Goal: Task Accomplishment & Management: Complete application form

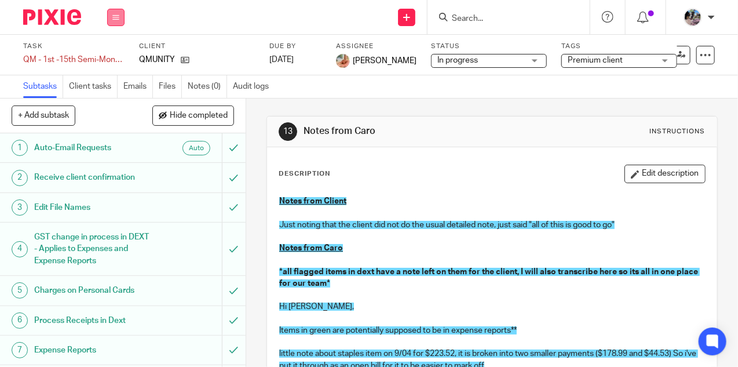
click at [116, 18] on icon at bounding box center [115, 17] width 7 height 7
click at [108, 52] on link "Work" at bounding box center [110, 54] width 20 height 8
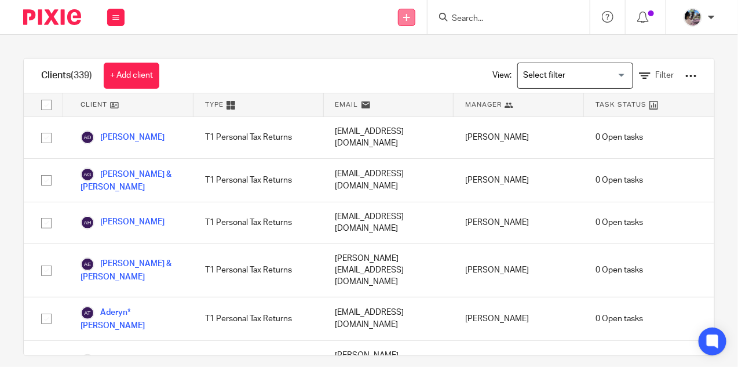
click at [408, 14] on icon at bounding box center [406, 17] width 7 height 7
click at [392, 86] on link "Add client" at bounding box center [407, 88] width 71 height 17
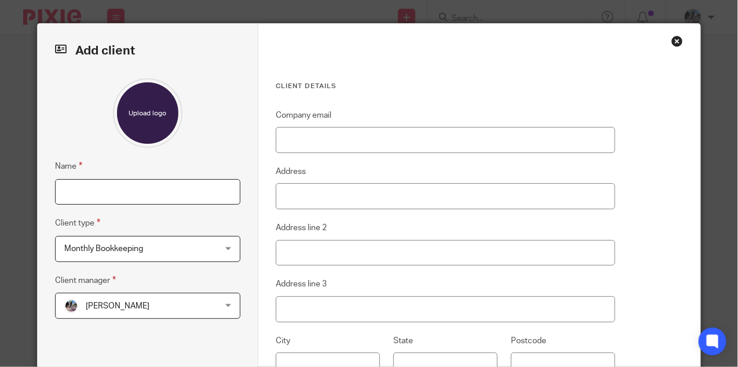
click at [152, 199] on input "Name" at bounding box center [148, 192] width 186 height 26
type input "t"
type input "Tanille Geib"
click at [337, 144] on input "Company email" at bounding box center [445, 140] width 339 height 26
paste input "tanille.geib@gmail.com"
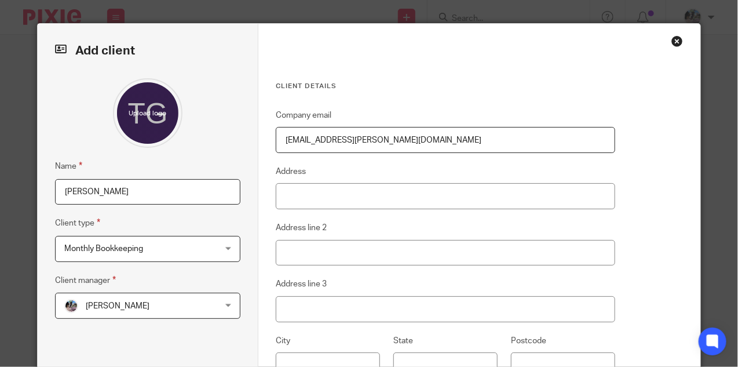
type input "tanille.geib@gmail.com"
click at [200, 246] on span "Monthly Bookkeeping" at bounding box center [134, 248] width 141 height 24
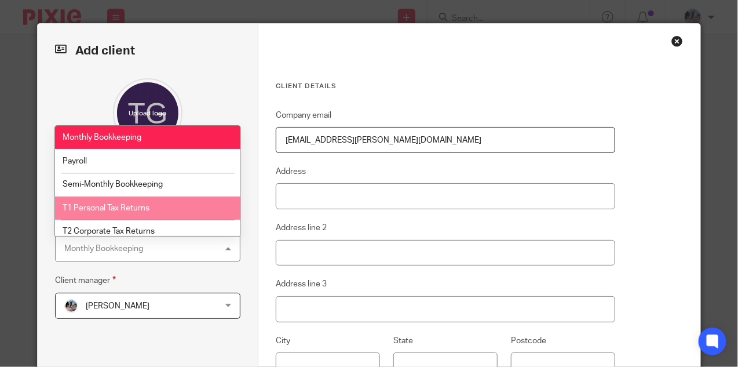
click at [156, 204] on li "T1 Personal Tax Returns" at bounding box center [147, 208] width 185 height 24
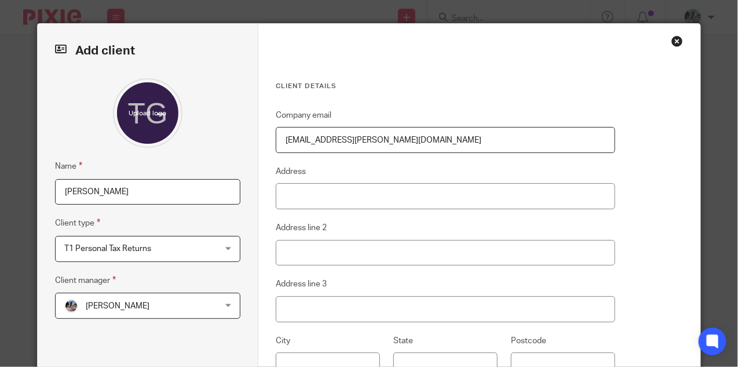
click at [158, 308] on span "[PERSON_NAME]" at bounding box center [134, 305] width 141 height 24
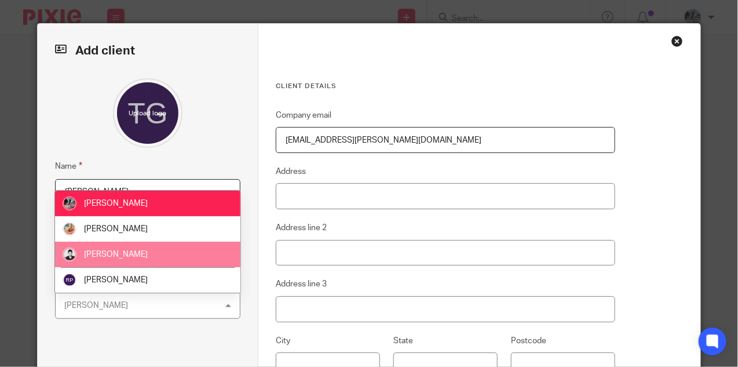
click at [135, 254] on li "[PERSON_NAME]" at bounding box center [147, 254] width 185 height 25
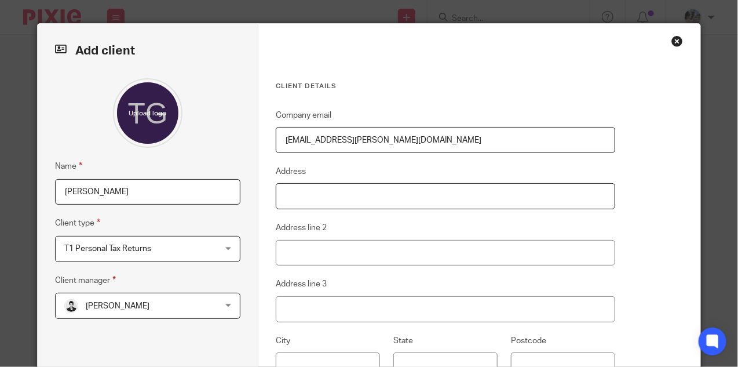
click at [335, 191] on input "Address" at bounding box center [445, 196] width 339 height 26
paste input "4060 Raymond Street North"
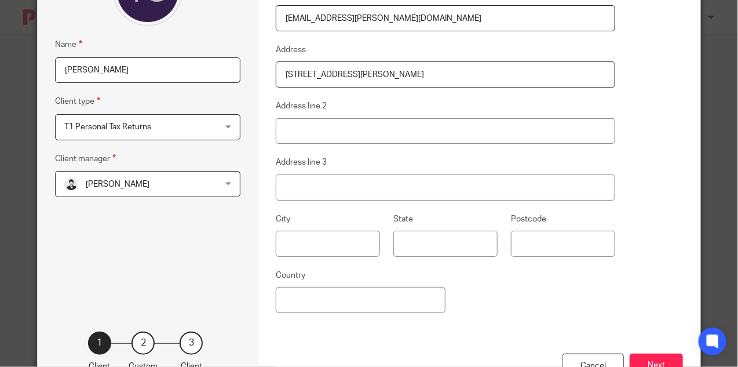
scroll to position [123, 0]
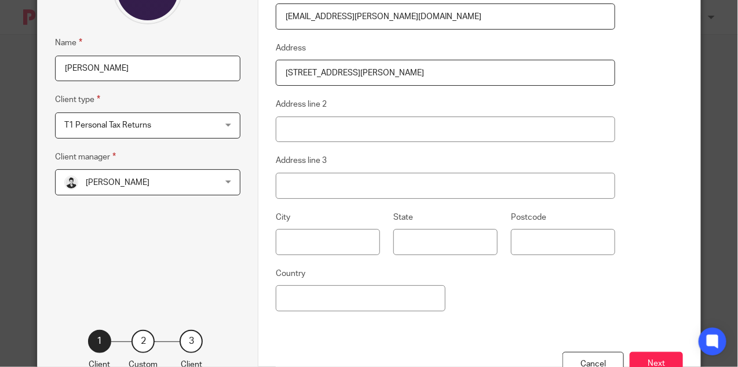
type input "4060 Raymond Street North"
click at [334, 239] on input "text" at bounding box center [328, 242] width 104 height 26
paste input "Victoria"
type input "Victoria"
click at [432, 239] on input "State" at bounding box center [445, 242] width 104 height 26
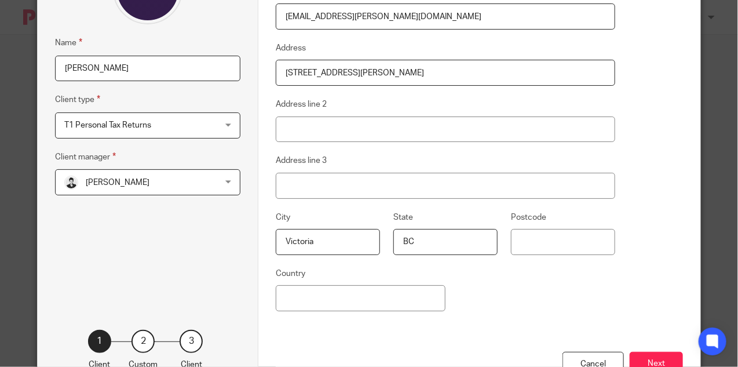
type input "BC"
click at [543, 243] on input "Postcode" at bounding box center [563, 242] width 104 height 26
paste input "V8Z 4L#"
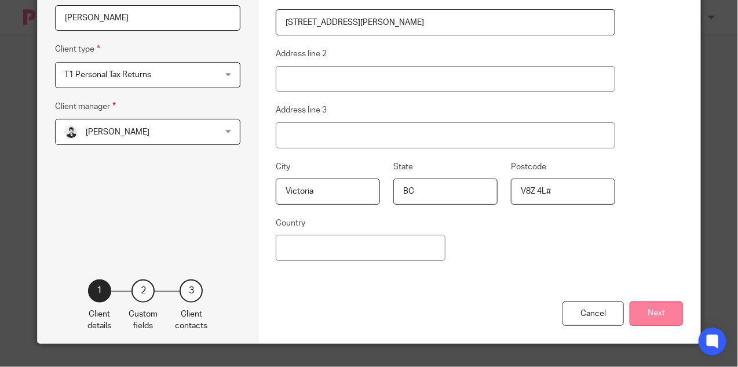
type input "V8Z 4L#"
click at [648, 316] on button "Next" at bounding box center [656, 313] width 53 height 25
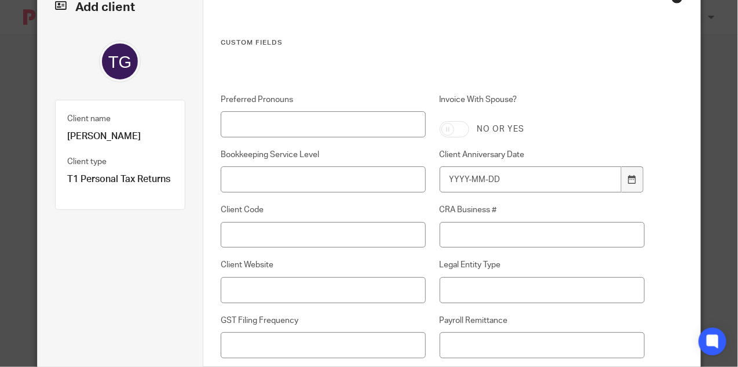
scroll to position [42, 0]
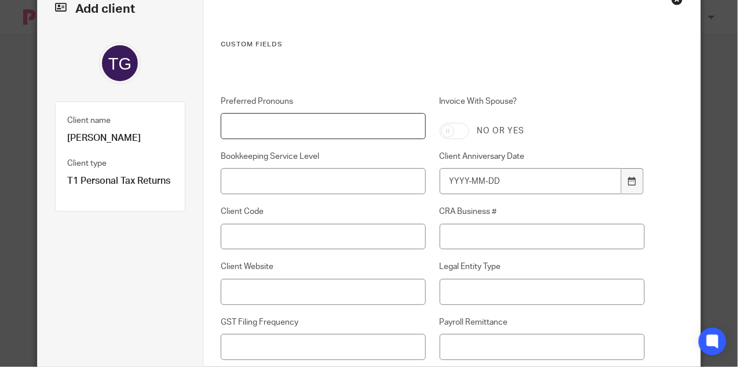
click at [260, 125] on input "Preferred Pronouns" at bounding box center [323, 126] width 205 height 26
type input "she/her"
click at [626, 184] on div at bounding box center [632, 181] width 22 height 26
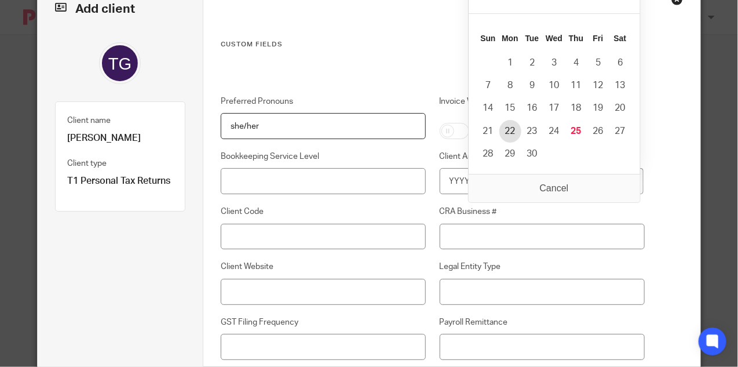
type input "2025-09-22"
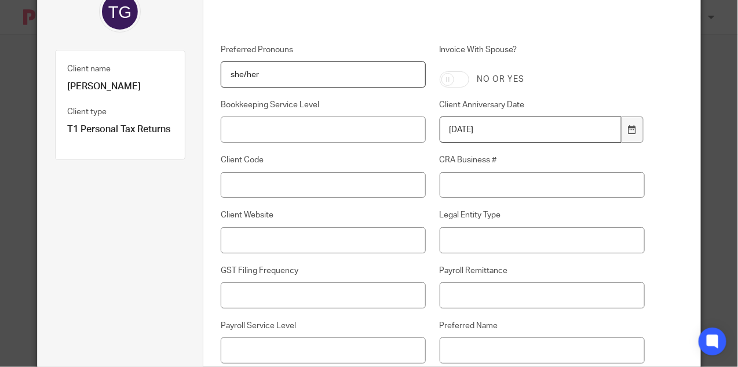
scroll to position [94, 0]
click at [491, 182] on input "CRA Business #" at bounding box center [542, 184] width 205 height 26
paste input "76214 4707 RT0001"
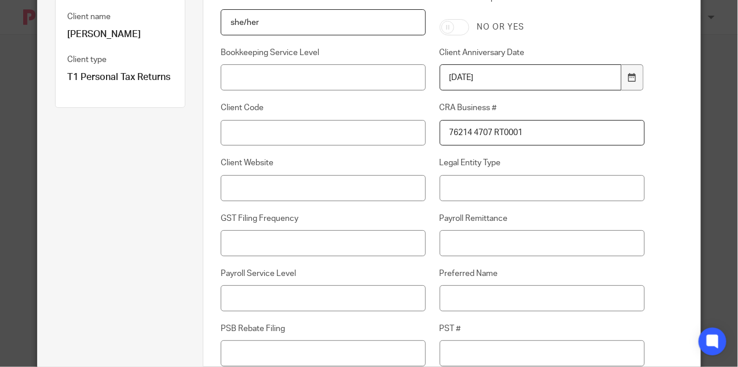
scroll to position [152, 0]
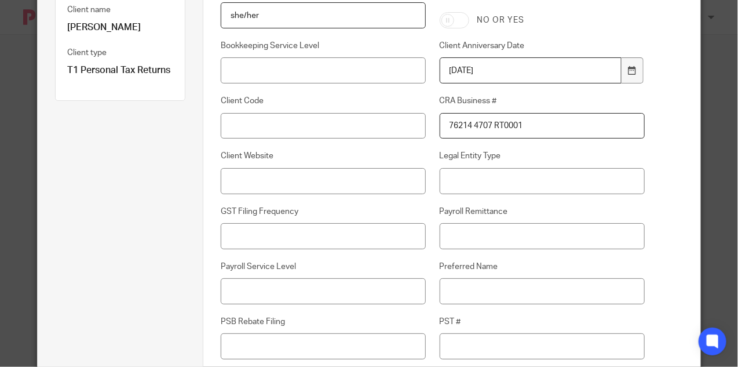
type input "76214 4707 RT0001"
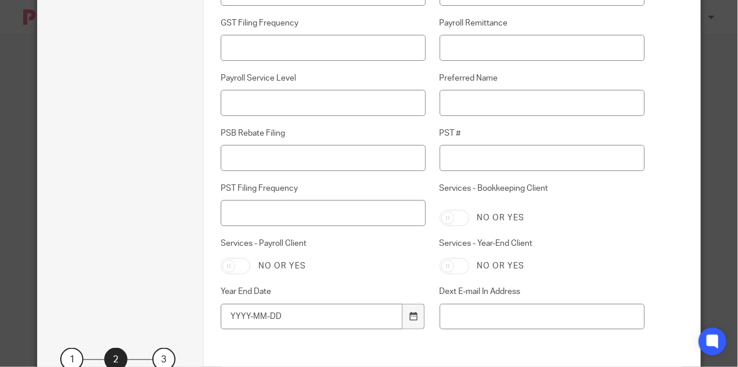
scroll to position [409, 0]
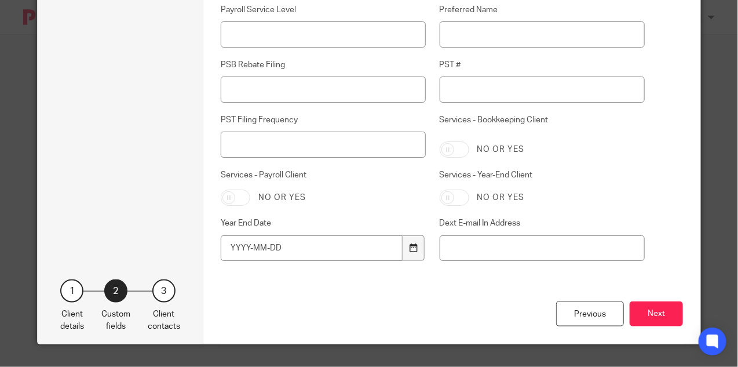
click at [419, 248] on div at bounding box center [414, 248] width 22 height 26
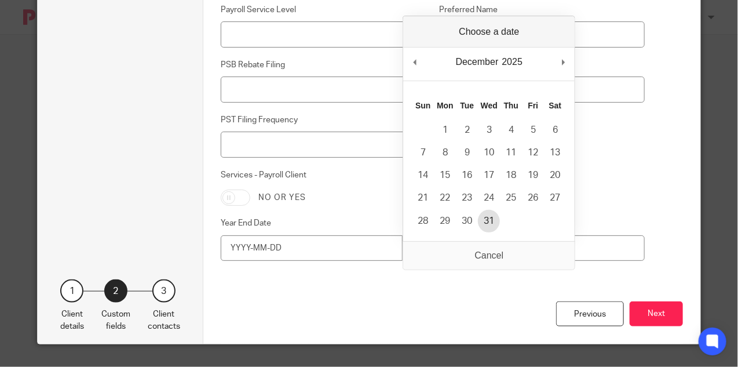
type input "2025-12-31"
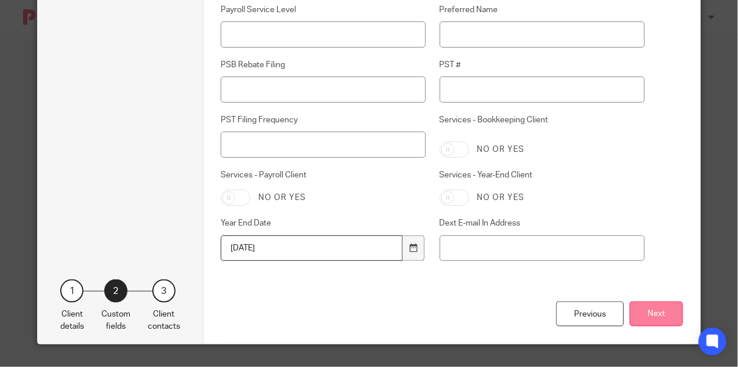
click at [652, 310] on button "Next" at bounding box center [656, 313] width 53 height 25
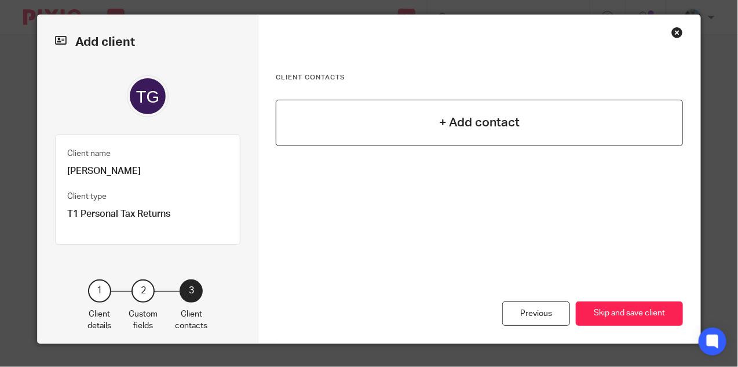
click at [535, 136] on div "+ Add contact" at bounding box center [479, 123] width 407 height 46
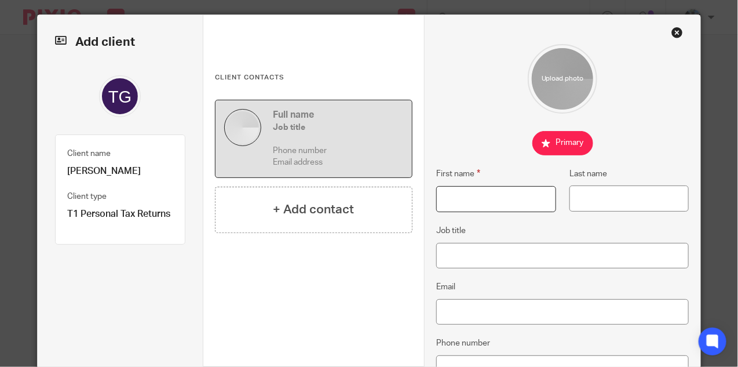
click at [477, 200] on input "First name" at bounding box center [495, 199] width 119 height 26
type input "Tanille"
type input "Geib"
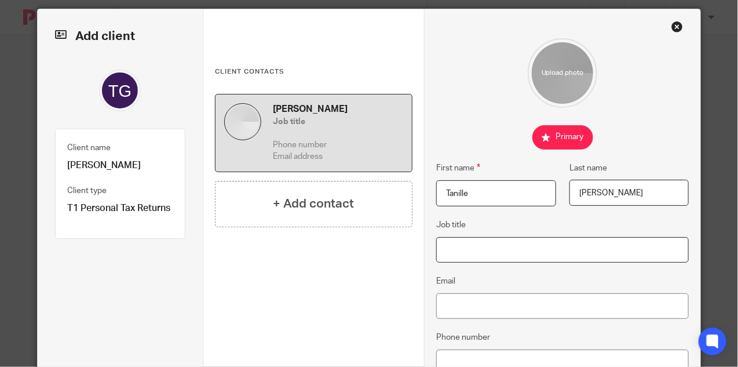
click at [452, 251] on input "Job title" at bounding box center [562, 250] width 253 height 26
paste input "Coach & Educator"
type input "Coach & Educator"
click at [476, 290] on fieldset "Email" at bounding box center [562, 296] width 253 height 45
click at [471, 307] on input "Email" at bounding box center [562, 306] width 253 height 26
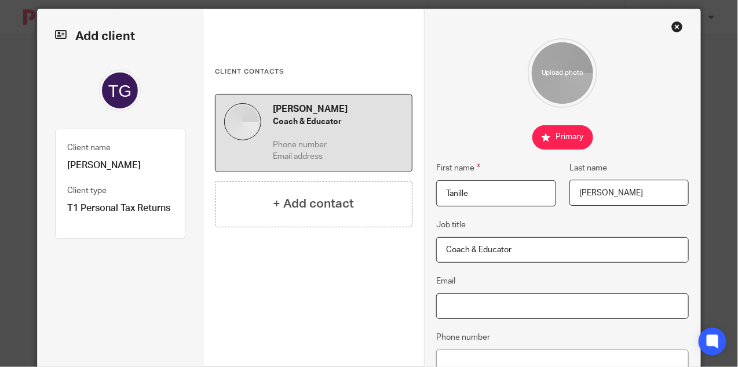
paste input "tanille.geib@gmail.com"
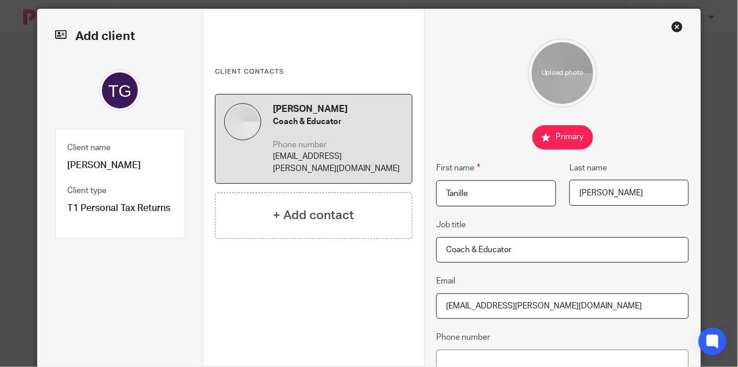
type input "tanille.geib@gmail.com"
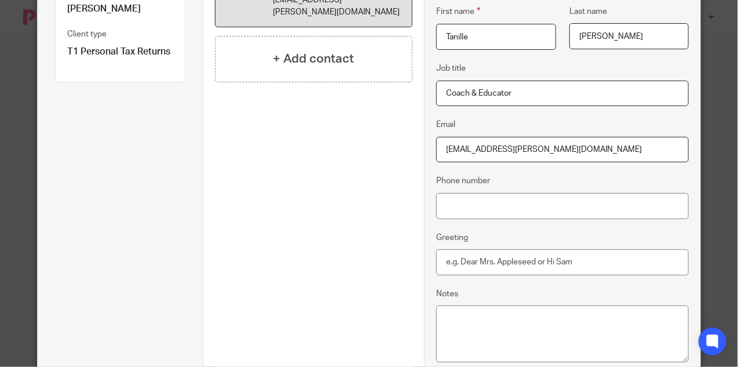
scroll to position [171, 0]
click at [489, 211] on input "Phone number" at bounding box center [562, 205] width 253 height 26
paste input "778-989-3546"
type input "778-989-3546"
click at [477, 268] on input "Greeting" at bounding box center [562, 261] width 253 height 26
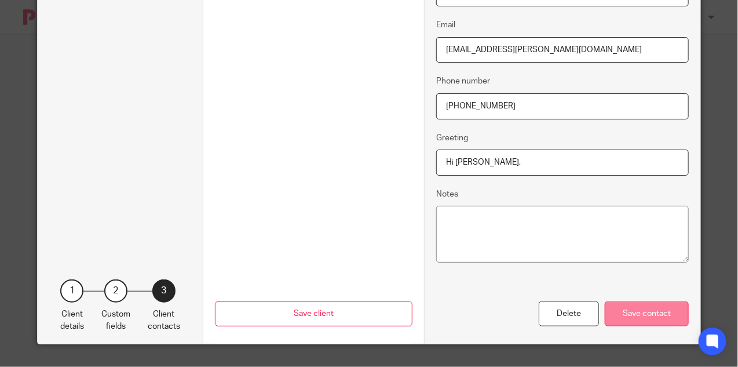
type input "Hi Tanille,"
click at [633, 310] on div "Save contact" at bounding box center [647, 313] width 84 height 25
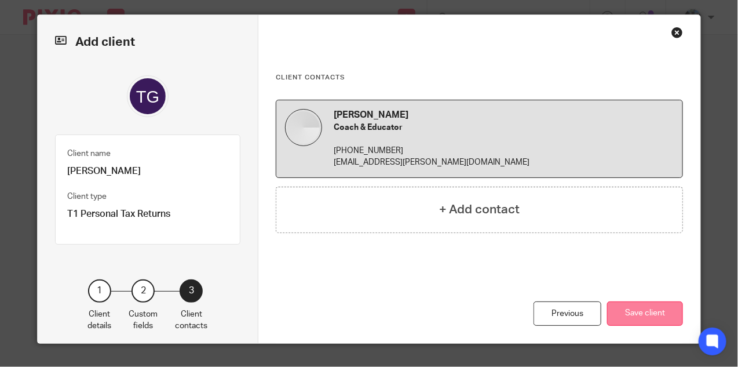
click at [628, 306] on button "Save client" at bounding box center [645, 313] width 76 height 25
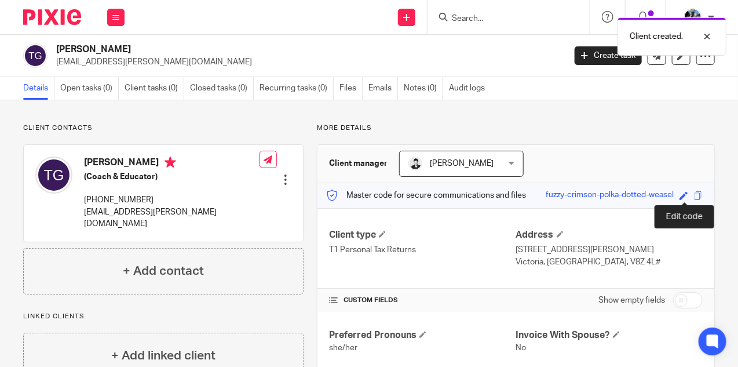
click at [683, 192] on span at bounding box center [683, 195] width 9 height 9
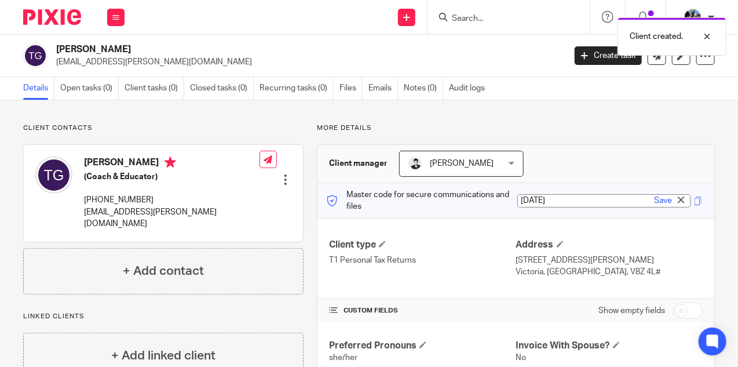
click at [597, 195] on input "[DATE]" at bounding box center [604, 200] width 174 height 13
type input "[DATE]"
click at [667, 196] on link "Save" at bounding box center [663, 201] width 18 height 12
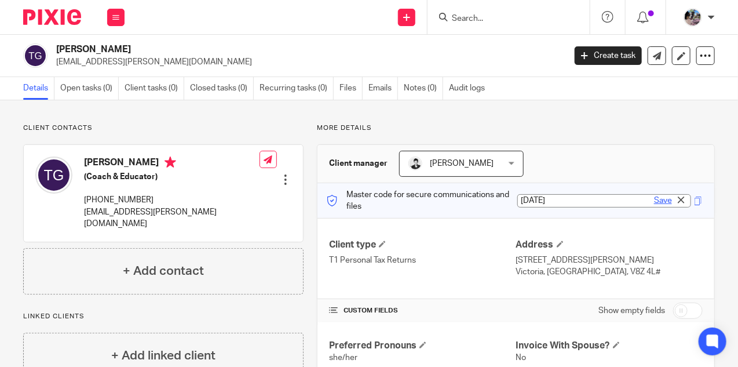
type input "[DATE]"
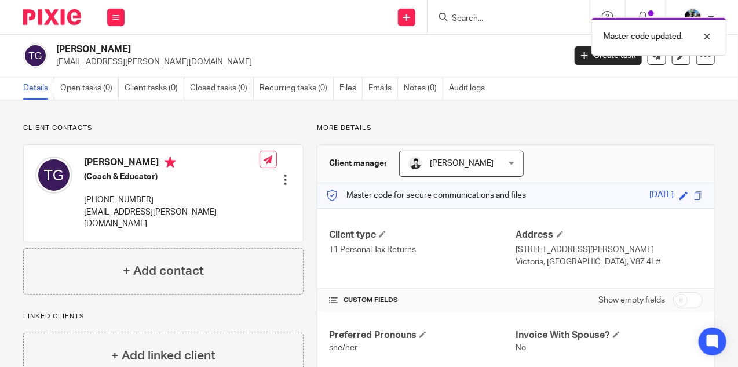
click at [207, 181] on div "[PERSON_NAME] (Coach & Educator) [PHONE_NUMBER] [EMAIL_ADDRESS][PERSON_NAME][DO…" at bounding box center [163, 193] width 279 height 96
click at [217, 188] on div "[PERSON_NAME] (Coach & Educator) [PHONE_NUMBER] [EMAIL_ADDRESS][PERSON_NAME][DO…" at bounding box center [163, 193] width 279 height 96
click at [234, 174] on div "[PERSON_NAME] (Coach & Educator) [PHONE_NUMBER] [EMAIL_ADDRESS][PERSON_NAME][DO…" at bounding box center [163, 193] width 279 height 96
click at [255, 215] on div "[PERSON_NAME] (Coach & Educator) [PHONE_NUMBER] [EMAIL_ADDRESS][PERSON_NAME][DO…" at bounding box center [163, 193] width 279 height 96
click at [290, 174] on div at bounding box center [286, 180] width 12 height 12
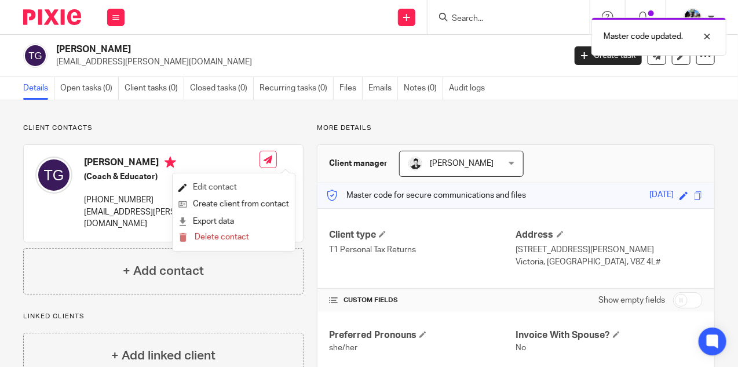
click at [211, 191] on link "Edit contact" at bounding box center [233, 187] width 111 height 17
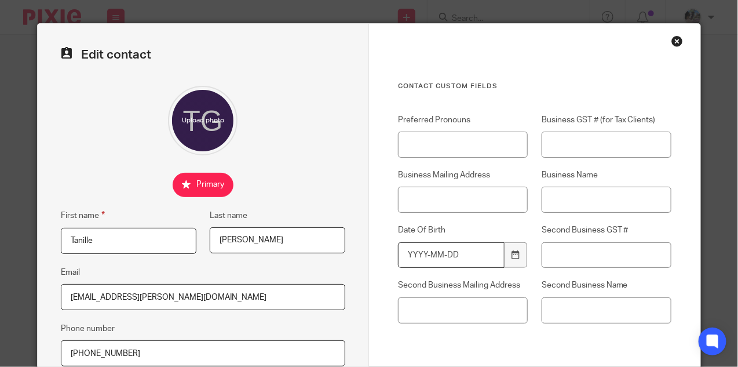
click at [462, 248] on input "Date Of Birth" at bounding box center [451, 255] width 107 height 26
paste input "[DATE]"
type input "[DATE]"
click at [448, 134] on input "Preferred Pronouns" at bounding box center [463, 144] width 130 height 26
type input "she/her"
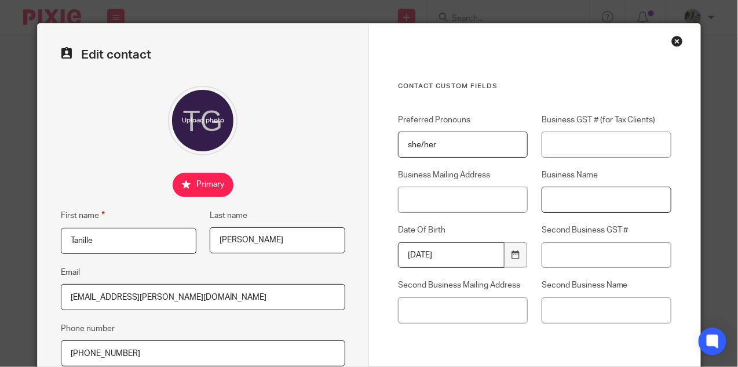
click at [555, 196] on input "Business Name" at bounding box center [607, 199] width 130 height 26
paste input "Tanille Geib or Curated Intimacy"
type input "Tanille Geib or Curated Intimacy"
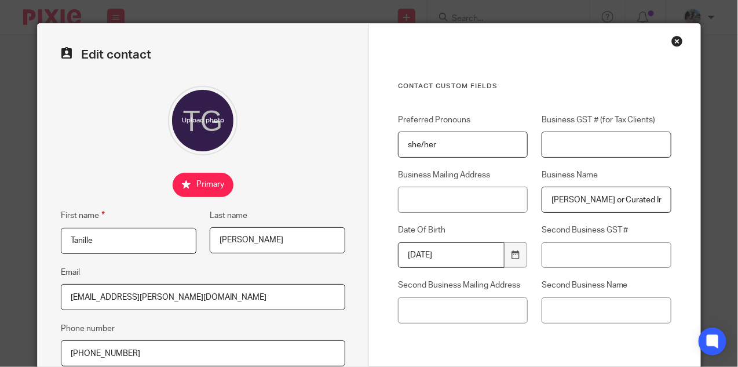
click at [589, 140] on input "Business GST # (for Tax Clients)" at bounding box center [607, 144] width 130 height 26
paste input "76214 4707 RT0001"
type input "76214 4707 RT0001"
click at [411, 266] on input "1986-04-09" at bounding box center [451, 255] width 107 height 26
click at [412, 262] on input "1986-04-09" at bounding box center [451, 255] width 107 height 26
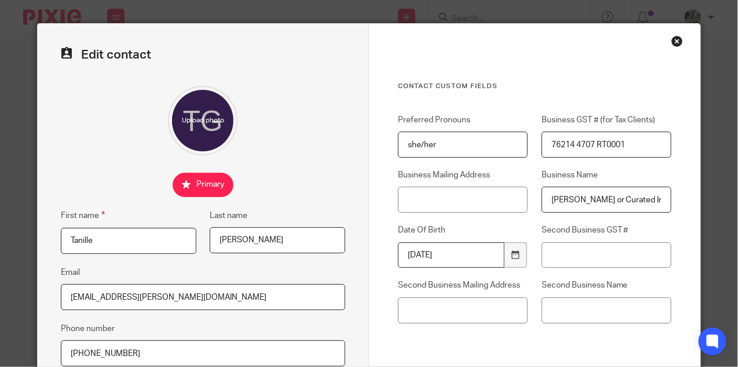
click at [412, 262] on input "1986-04-09" at bounding box center [451, 255] width 107 height 26
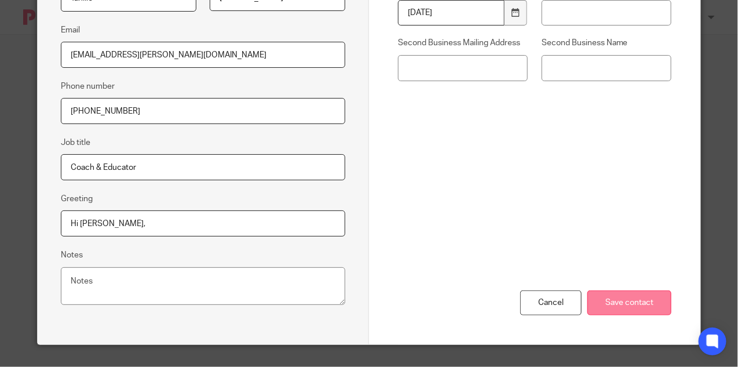
click at [604, 304] on input "Save contact" at bounding box center [629, 302] width 84 height 25
click at [624, 299] on input "Save contact" at bounding box center [629, 302] width 84 height 25
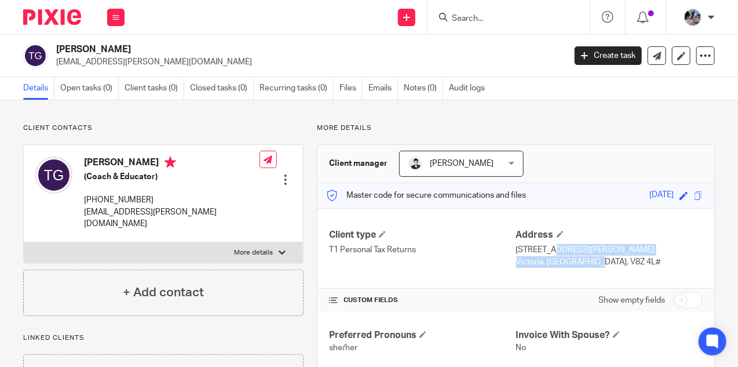
drag, startPoint x: 560, startPoint y: 262, endPoint x: 517, endPoint y: 251, distance: 44.7
click at [517, 251] on div "Address [STREET_ADDRESS][PERSON_NAME] [STREET_ADDRESS]#" at bounding box center [609, 248] width 186 height 39
copy div "[STREET_ADDRESS][PERSON_NAME],"
click at [561, 233] on span at bounding box center [560, 234] width 7 height 7
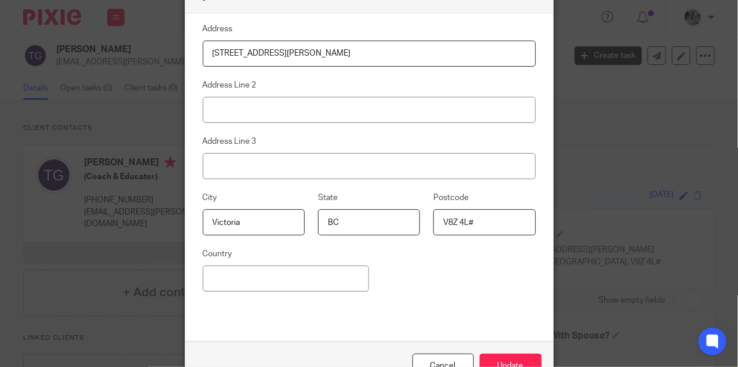
click at [477, 224] on input "V8Z 4L#" at bounding box center [484, 222] width 102 height 26
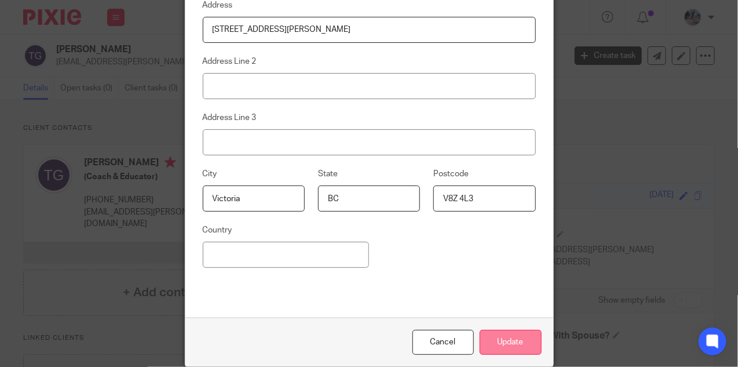
type input "V8Z 4L3"
click at [505, 342] on button "Update" at bounding box center [511, 342] width 62 height 25
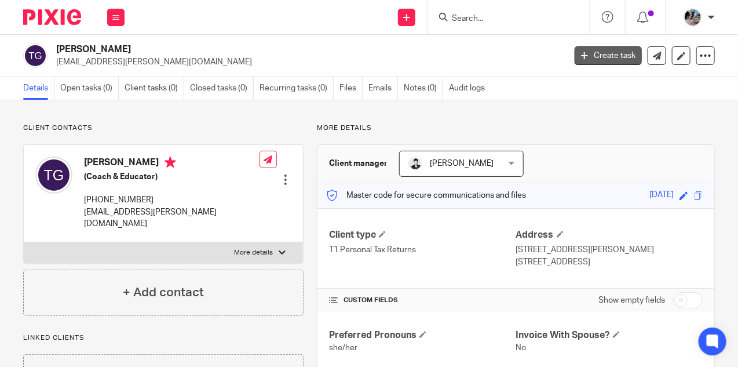
click at [587, 57] on icon at bounding box center [584, 55] width 7 height 7
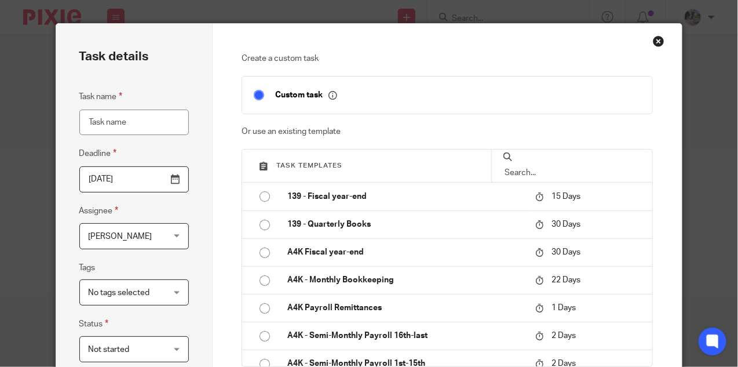
click at [540, 166] on input "text" at bounding box center [571, 172] width 137 height 13
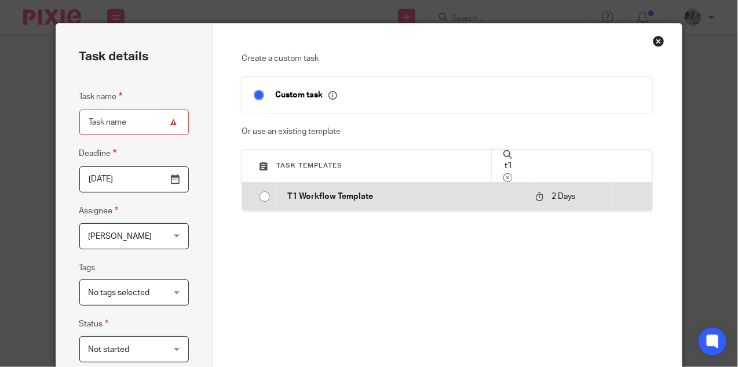
type input "t1"
click at [255, 197] on input "radio" at bounding box center [265, 196] width 22 height 22
type input "2025-09-27"
type input "T1 Workflow Template"
checkbox input "false"
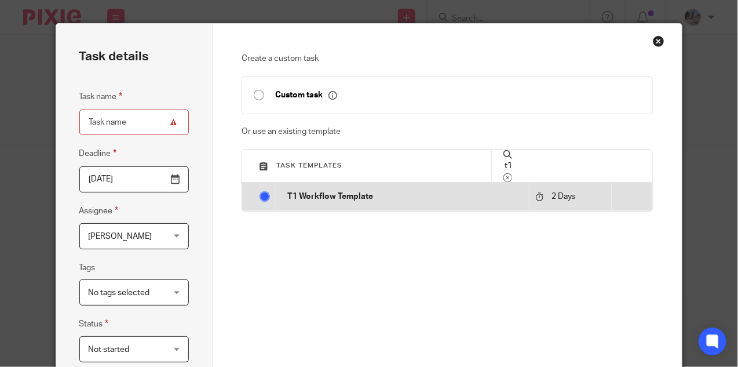
radio input "false"
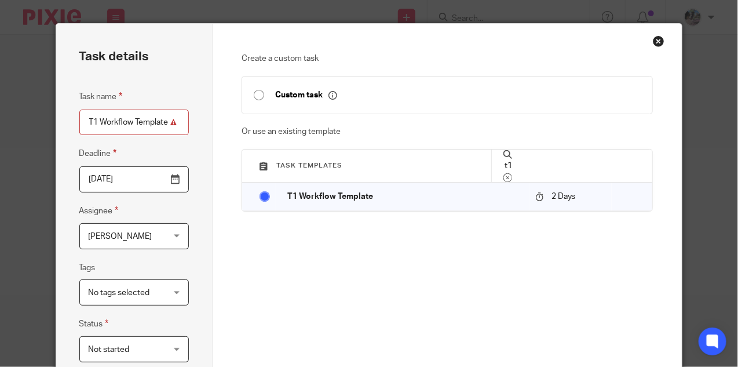
click at [113, 122] on input "T1 Workflow Template" at bounding box center [133, 122] width 109 height 26
click at [147, 120] on input "T1 2022 Template" at bounding box center [133, 122] width 109 height 26
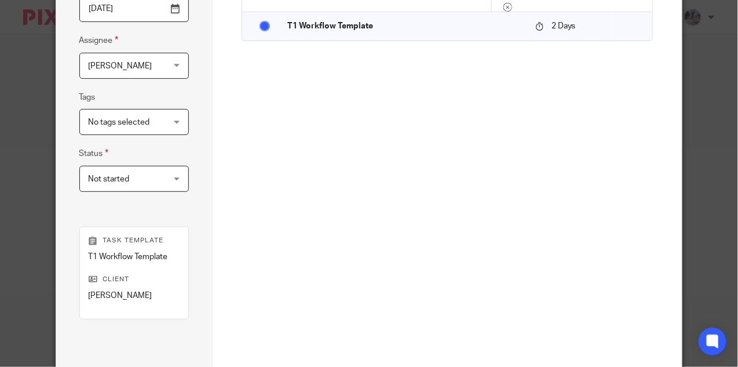
scroll to position [271, 0]
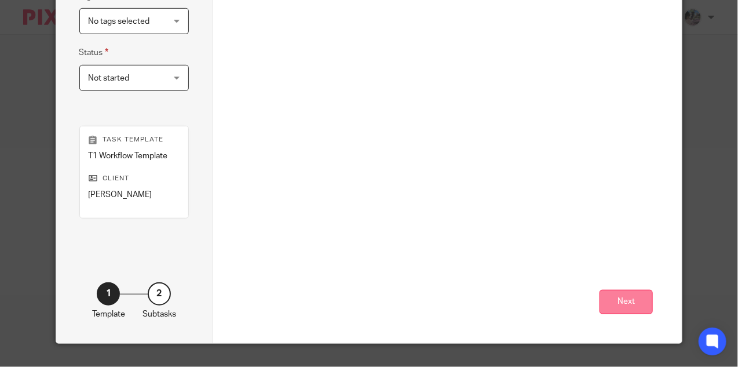
type input "T1 2022 (Reassessment) - Tanille Geib"
click at [613, 312] on button "Next" at bounding box center [625, 302] width 53 height 25
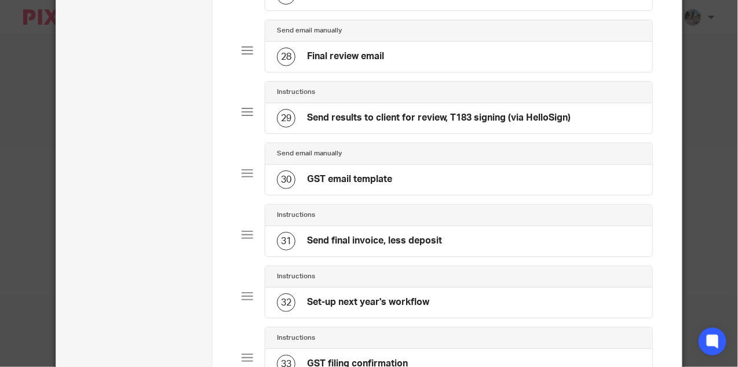
scroll to position [2173, 0]
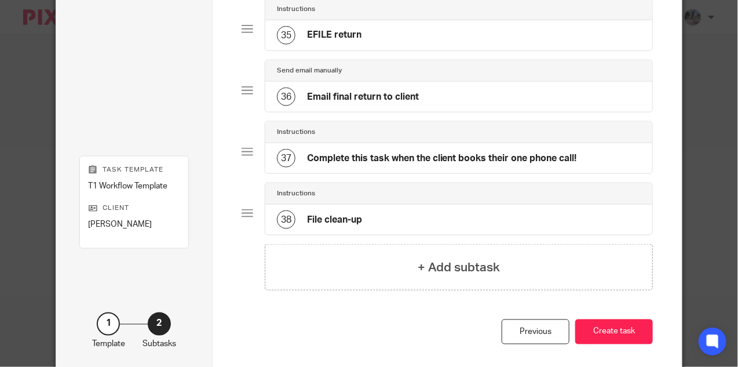
click at [360, 210] on div "38 File clean-up" at bounding box center [319, 219] width 85 height 19
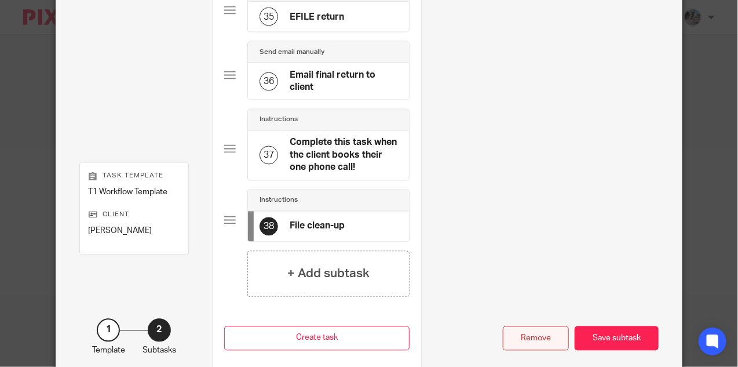
click at [533, 326] on div "Remove" at bounding box center [536, 338] width 66 height 25
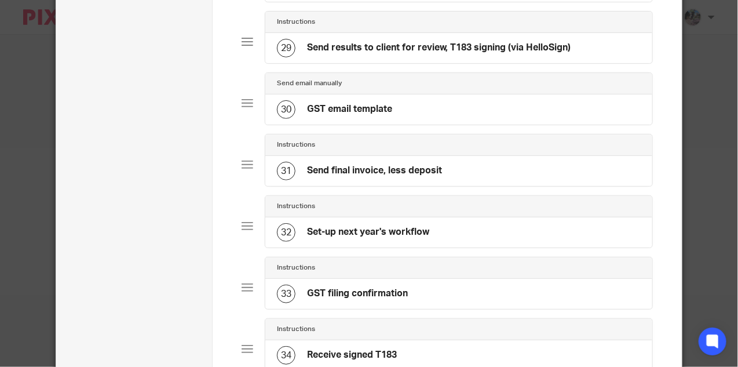
scroll to position [1777, 0]
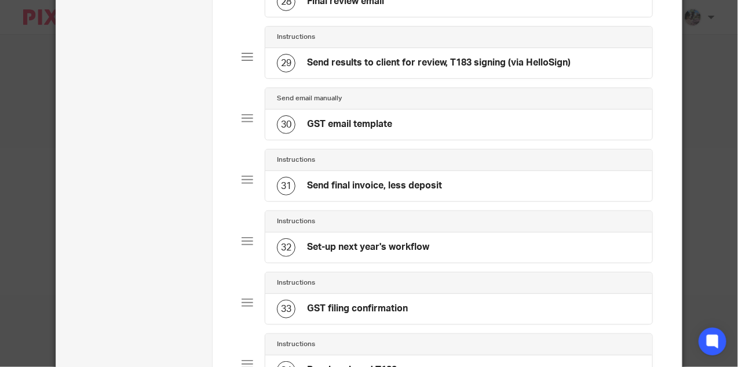
click at [345, 180] on h4 "Send final invoice, less deposit" at bounding box center [374, 186] width 135 height 12
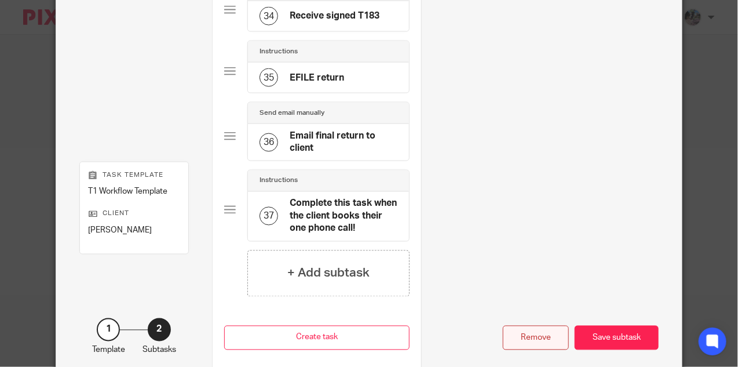
click at [539, 325] on div "Remove" at bounding box center [536, 337] width 66 height 25
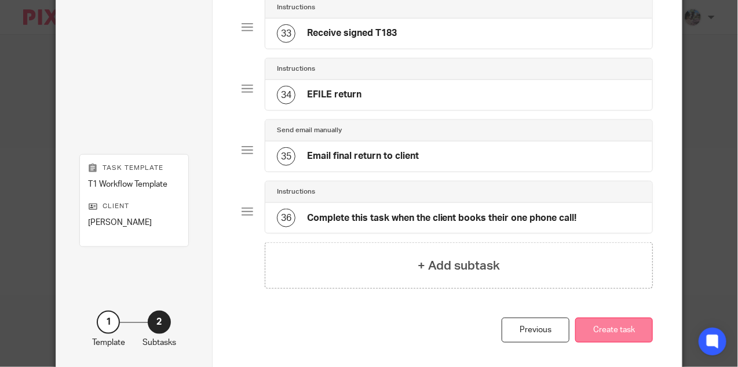
click at [613, 317] on button "Create task" at bounding box center [614, 329] width 78 height 25
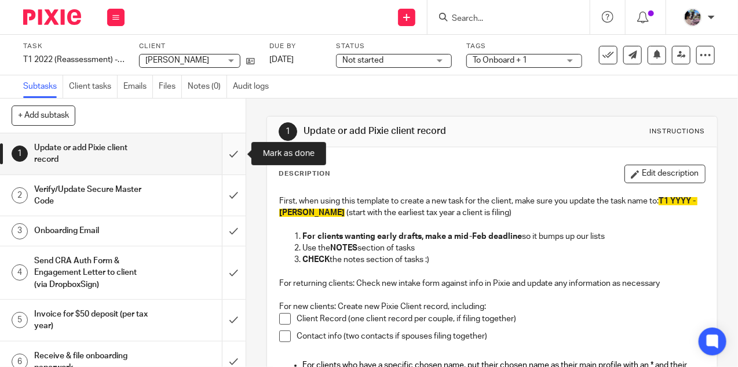
click at [232, 158] on input "submit" at bounding box center [123, 153] width 246 height 41
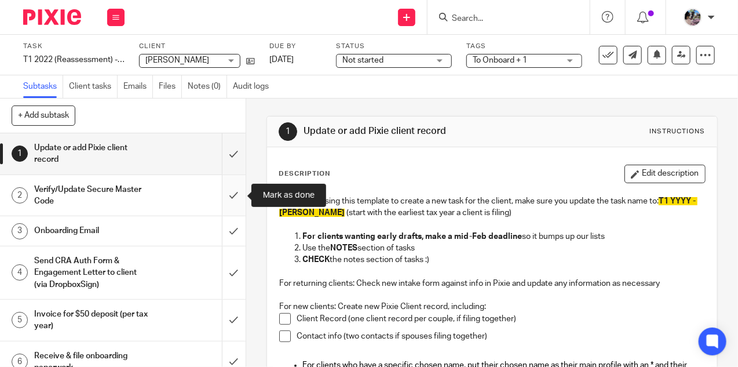
click at [232, 189] on input "submit" at bounding box center [123, 195] width 246 height 41
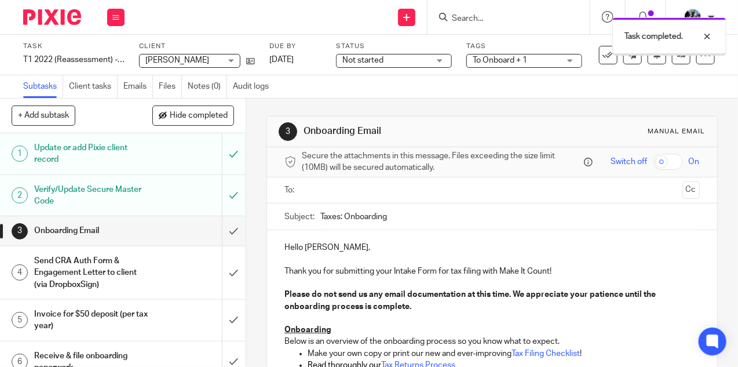
click at [349, 193] on input "text" at bounding box center [491, 190] width 371 height 13
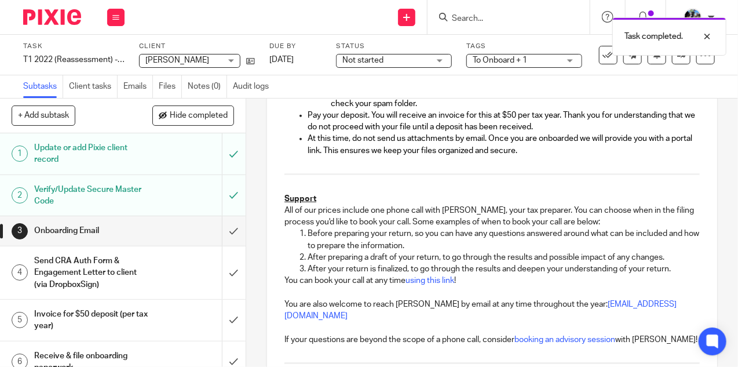
scroll to position [856, 0]
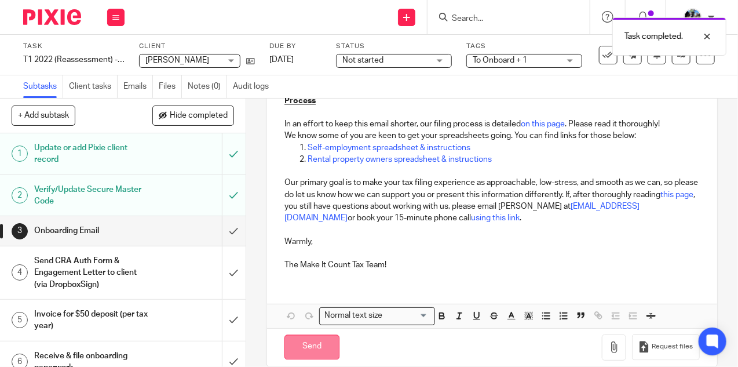
click at [304, 335] on input "Send" at bounding box center [311, 347] width 55 height 25
type input "Sent"
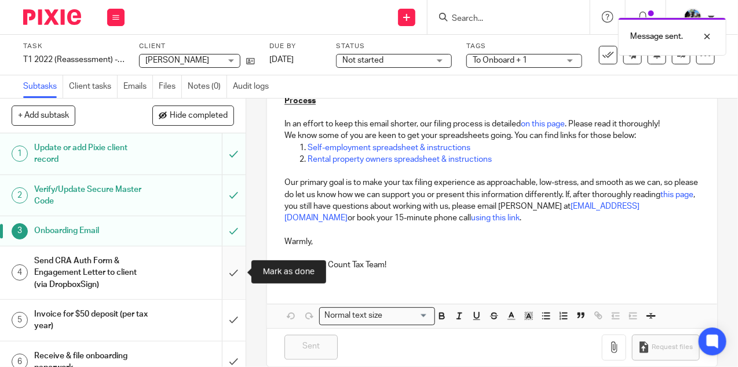
click at [231, 269] on input "submit" at bounding box center [123, 272] width 246 height 53
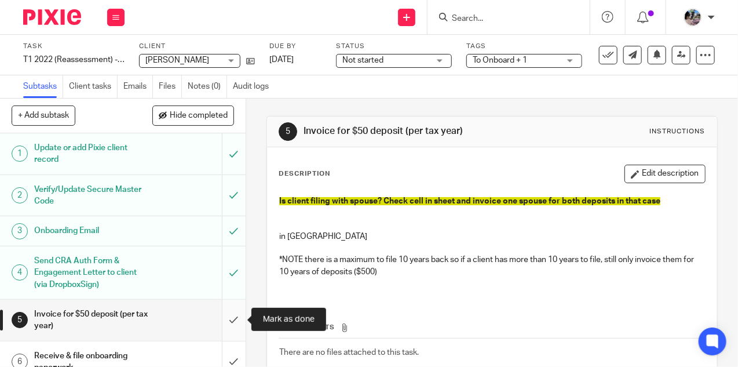
click at [232, 316] on input "submit" at bounding box center [123, 319] width 246 height 41
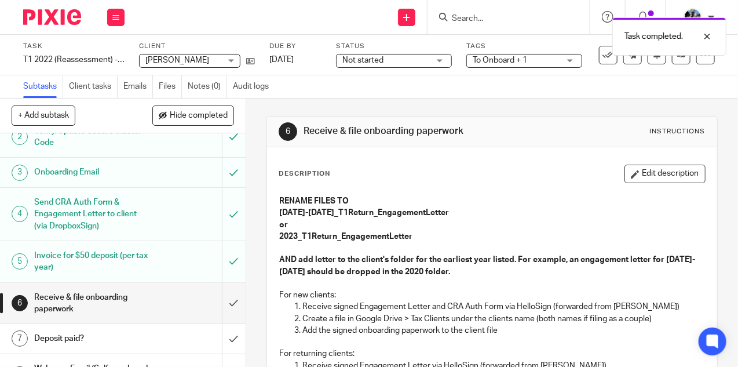
scroll to position [83, 0]
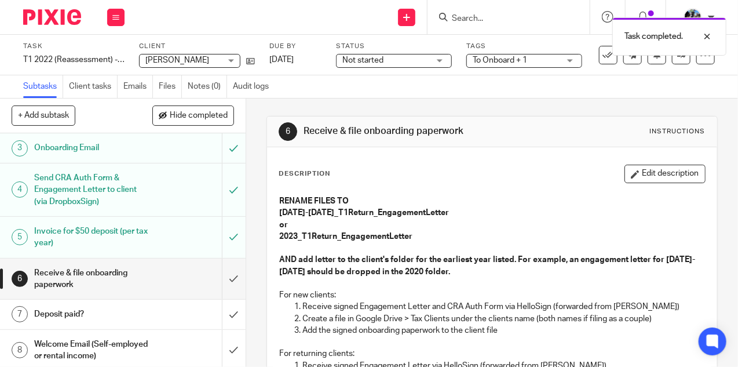
click at [417, 63] on span "Not started" at bounding box center [385, 60] width 87 height 12
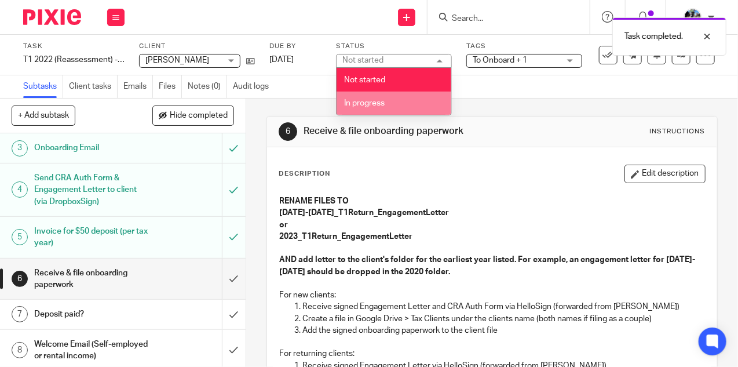
click at [375, 109] on li "In progress" at bounding box center [393, 104] width 115 height 24
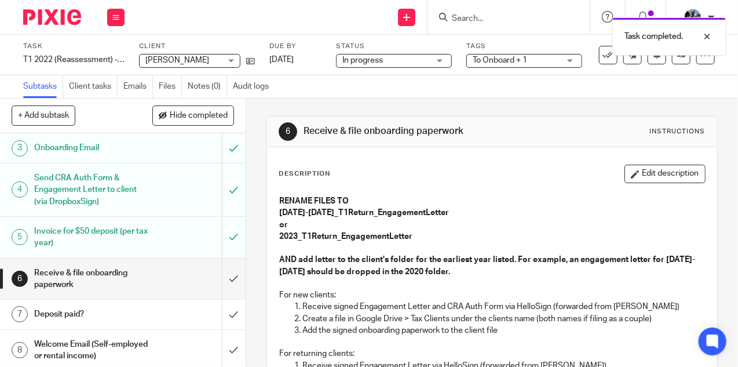
click at [510, 59] on span "To Onboard + 1" at bounding box center [500, 60] width 54 height 8
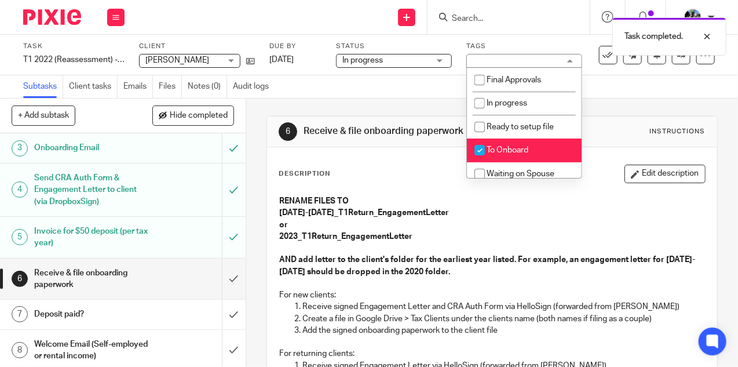
click at [482, 149] on input "checkbox" at bounding box center [480, 150] width 22 height 22
checkbox input "false"
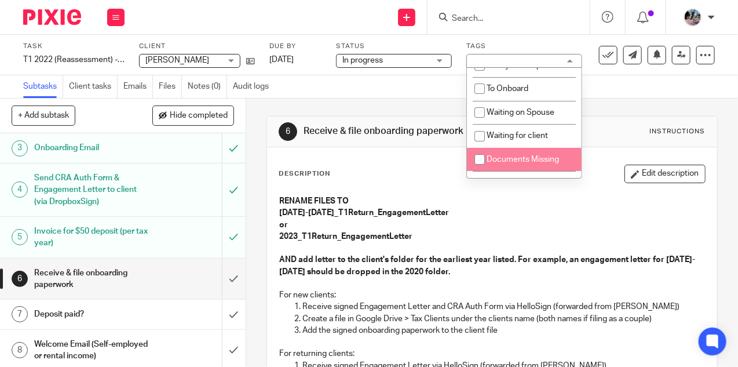
scroll to position [67, 0]
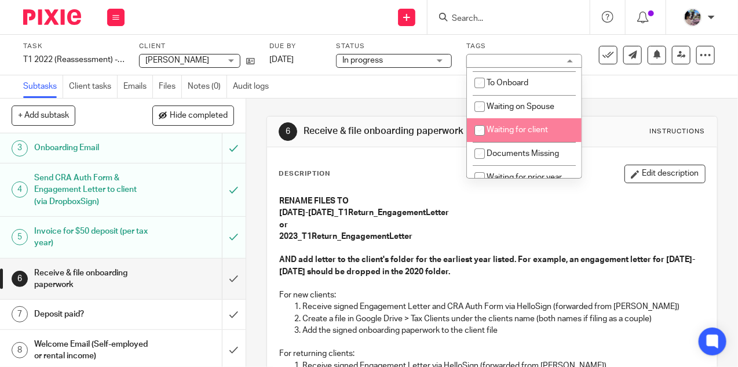
click at [477, 130] on input "checkbox" at bounding box center [480, 130] width 22 height 22
checkbox input "true"
click at [379, 92] on div "Subtasks Client tasks Emails Files Notes (0) Audit logs" at bounding box center [369, 86] width 738 height 23
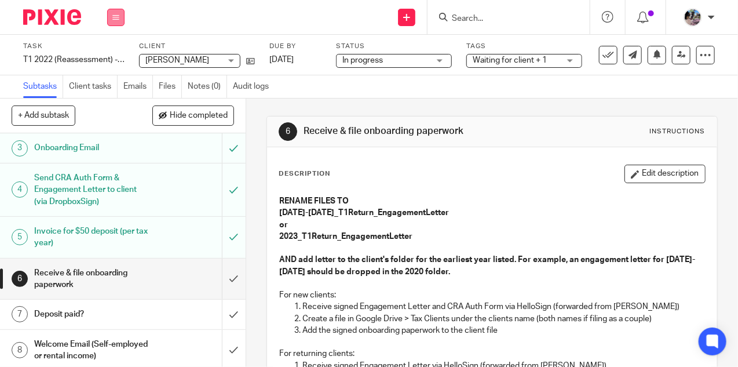
click at [113, 16] on icon at bounding box center [115, 17] width 7 height 7
click at [108, 51] on link "Work" at bounding box center [110, 54] width 20 height 8
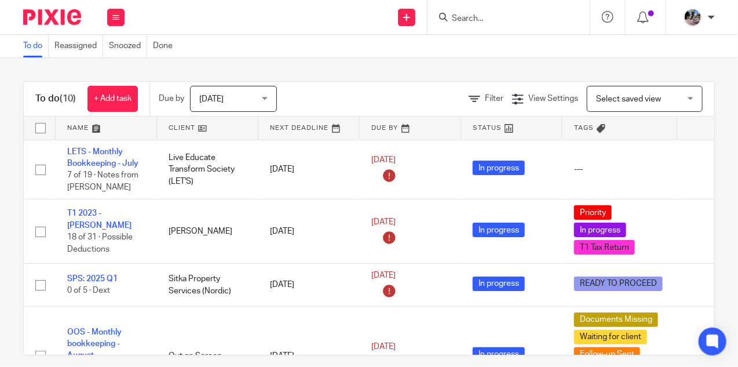
click at [486, 14] on input "Search" at bounding box center [503, 19] width 104 height 10
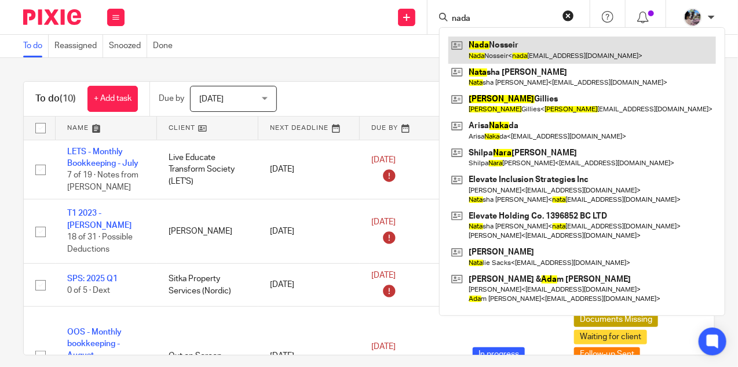
type input "nada"
click at [489, 54] on link at bounding box center [582, 49] width 268 height 27
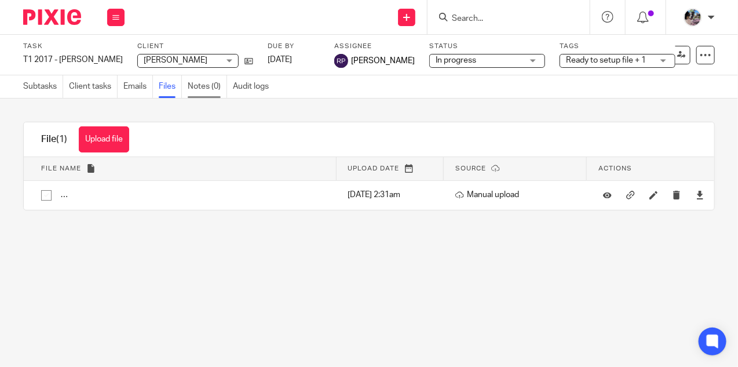
click at [199, 89] on link "Notes (0)" at bounding box center [207, 86] width 39 height 23
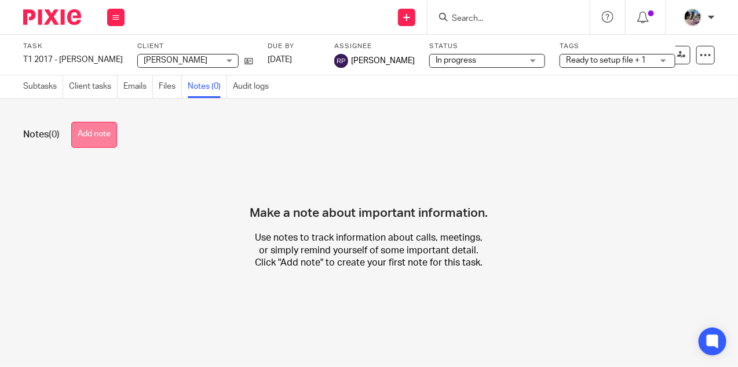
click at [106, 144] on button "Add note" at bounding box center [94, 135] width 46 height 26
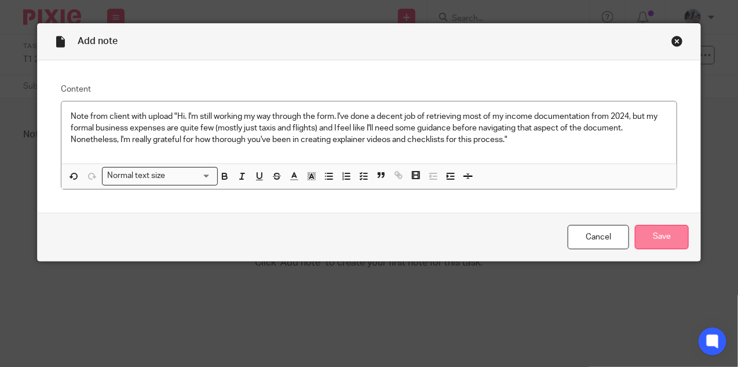
click at [665, 241] on input "Save" at bounding box center [662, 237] width 54 height 25
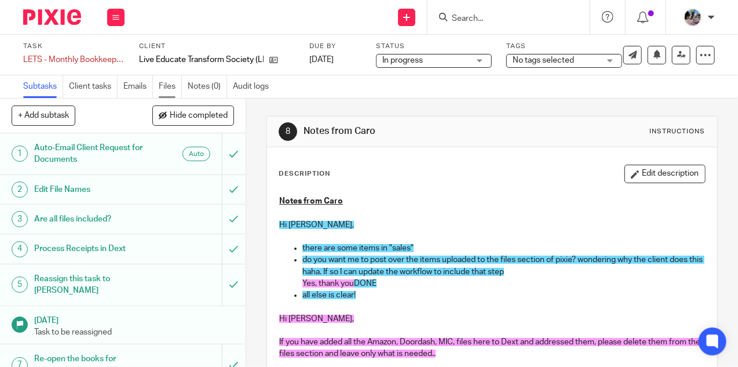
click at [170, 78] on link "Files" at bounding box center [170, 86] width 23 height 23
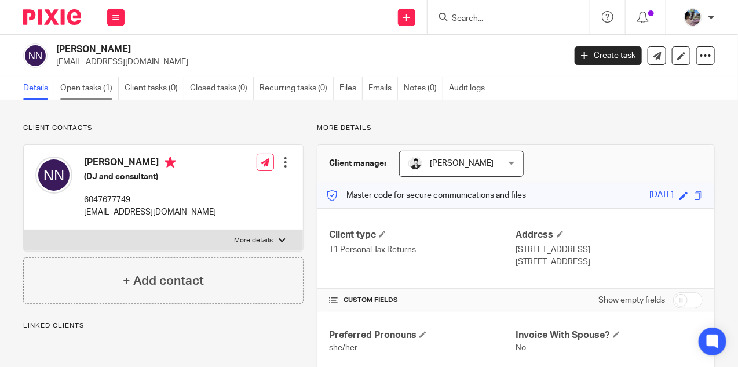
click at [81, 86] on link "Open tasks (1)" at bounding box center [89, 88] width 58 height 23
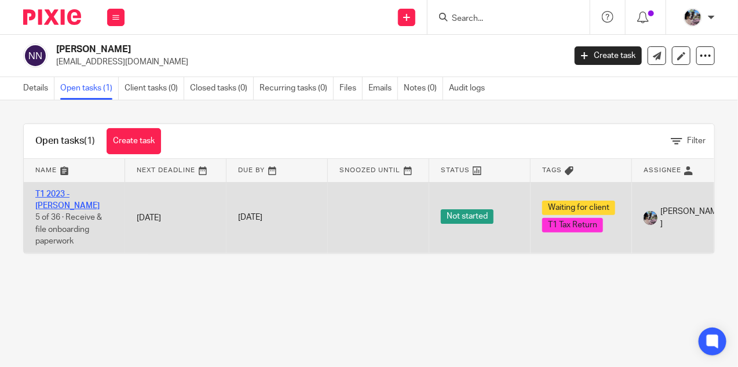
click at [56, 193] on link "T1 2023 - Nada Nosseir" at bounding box center [67, 200] width 64 height 20
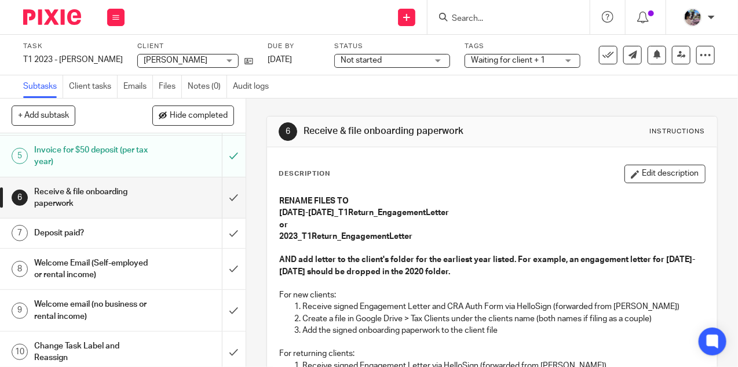
scroll to position [159, 0]
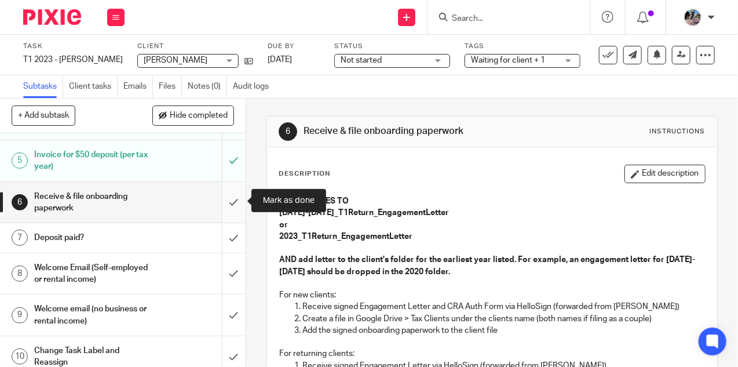
click at [230, 206] on input "submit" at bounding box center [123, 202] width 246 height 41
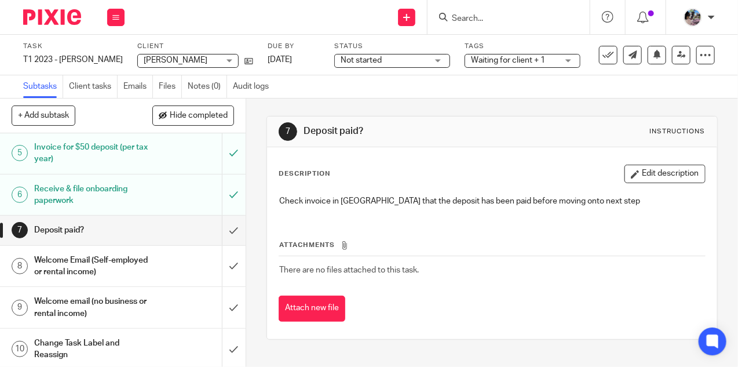
scroll to position [166, 0]
click at [386, 63] on span "Not started" at bounding box center [384, 60] width 87 height 12
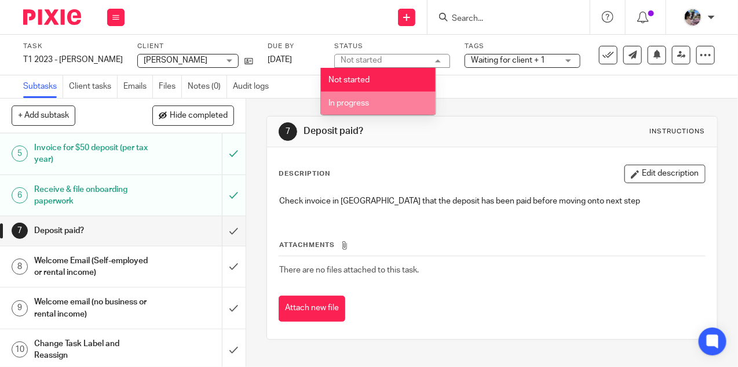
click at [360, 107] on span "In progress" at bounding box center [348, 103] width 41 height 8
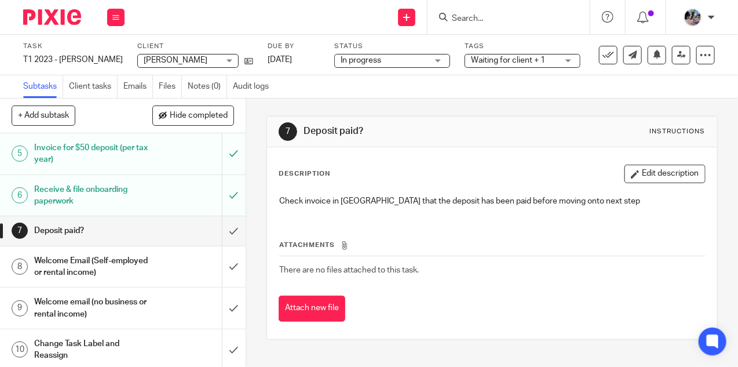
click at [105, 19] on div "Work Email Clients Team Reports Settings" at bounding box center [116, 17] width 41 height 34
click at [112, 19] on icon at bounding box center [115, 17] width 7 height 7
click at [114, 17] on icon at bounding box center [115, 17] width 7 height 7
click at [109, 52] on link "Work" at bounding box center [110, 54] width 20 height 8
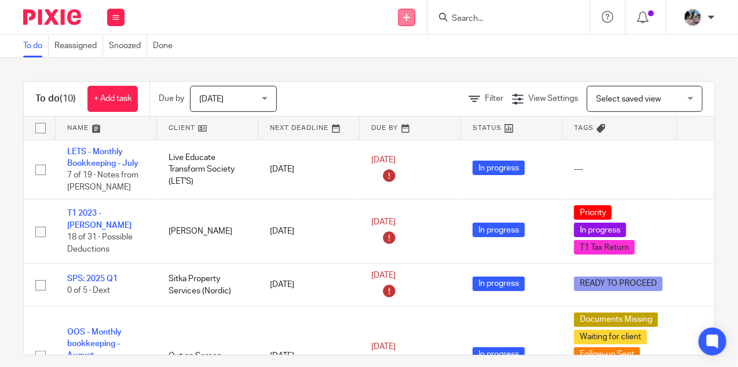
click at [405, 16] on icon at bounding box center [406, 17] width 7 height 7
click at [394, 68] on link "Create task" at bounding box center [407, 71] width 71 height 17
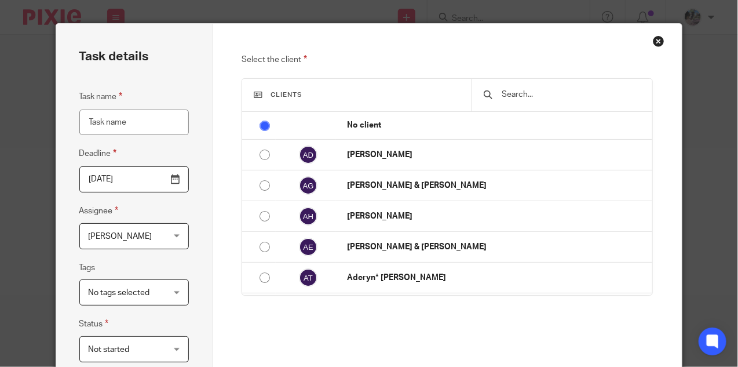
click at [518, 96] on input "text" at bounding box center [571, 94] width 140 height 13
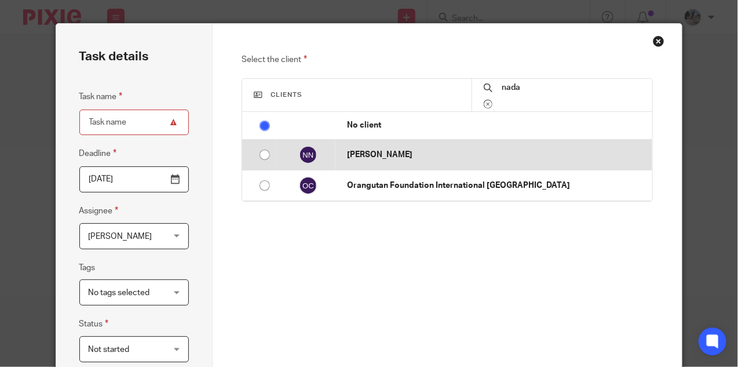
type input "nada"
click at [259, 154] on input "radio" at bounding box center [265, 155] width 22 height 22
radio input "false"
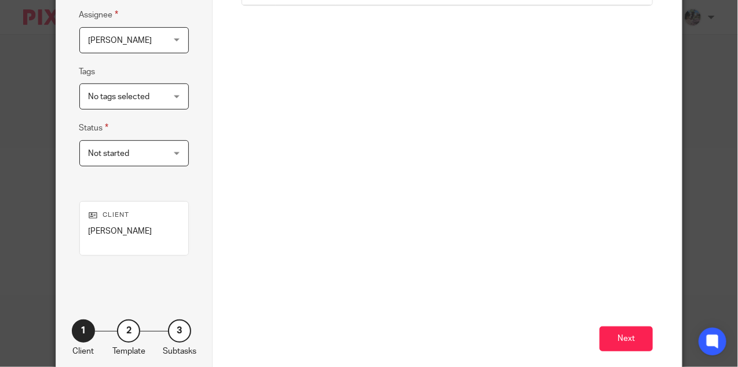
scroll to position [232, 0]
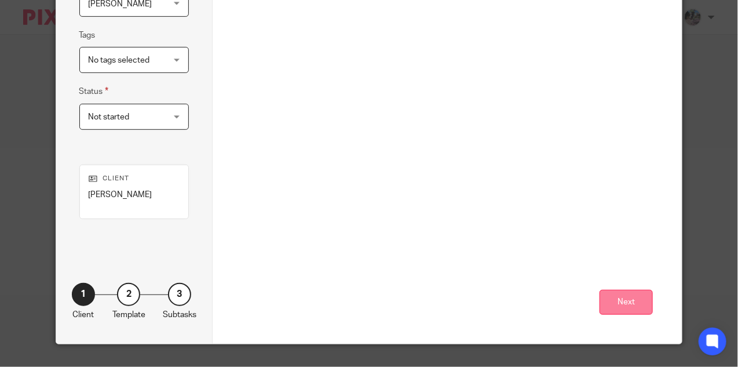
click at [621, 303] on button "Next" at bounding box center [625, 302] width 53 height 25
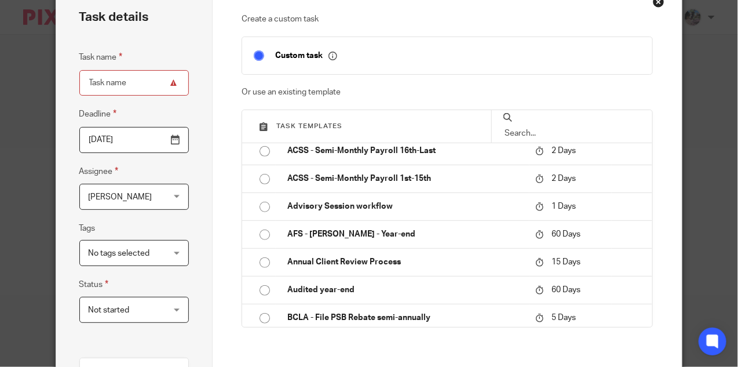
scroll to position [349, 0]
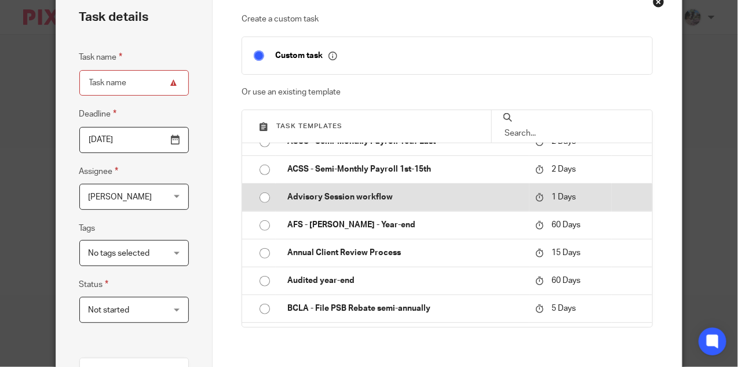
click at [262, 196] on input "radio" at bounding box center [265, 197] width 22 height 22
type input "2025-09-26"
type input "Advisory Session workflow"
checkbox input "false"
radio input "false"
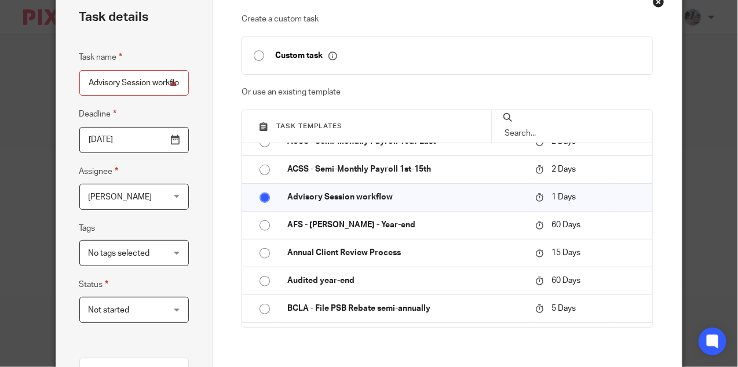
click at [86, 76] on input "Advisory Session workflow" at bounding box center [133, 83] width 109 height 26
click at [166, 79] on input "Nada Nosseir Advisory Session workflow" at bounding box center [133, 83] width 109 height 26
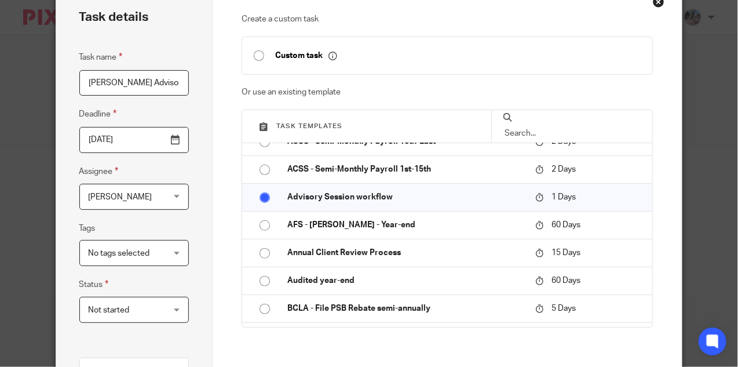
click at [148, 83] on input "Nada Nosseir Advisory Session" at bounding box center [133, 83] width 109 height 26
click at [178, 83] on input "Nada Nosseir Advisory Session" at bounding box center [133, 83] width 109 height 26
paste input "0:00 - Wednesday, 8 October 2025"
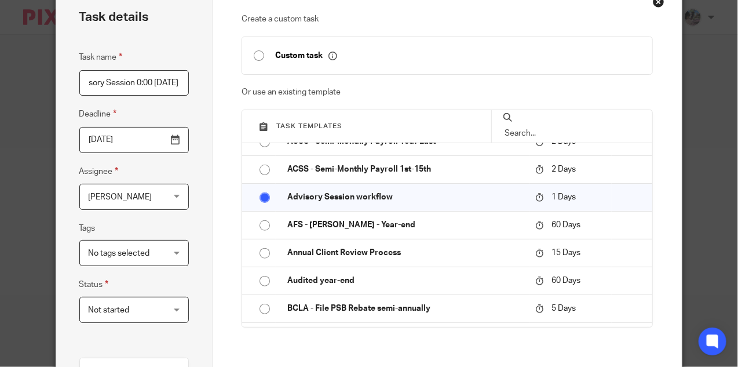
type input "Nada Nosseir Advisory Session 0:00 - Wednesday, 8 October 2025"
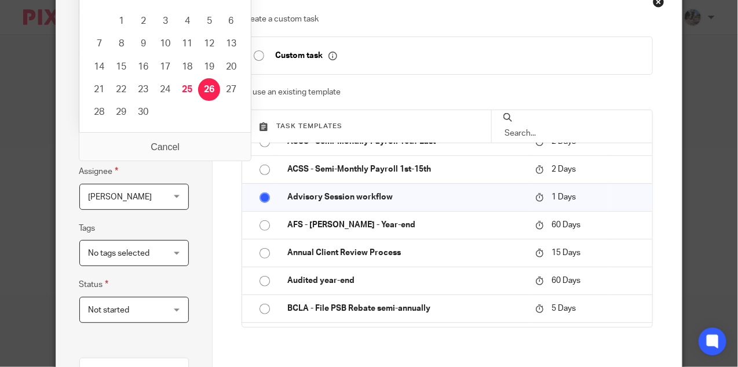
click at [178, 141] on input "2025-09-26" at bounding box center [133, 140] width 109 height 26
type input "2025-10-08"
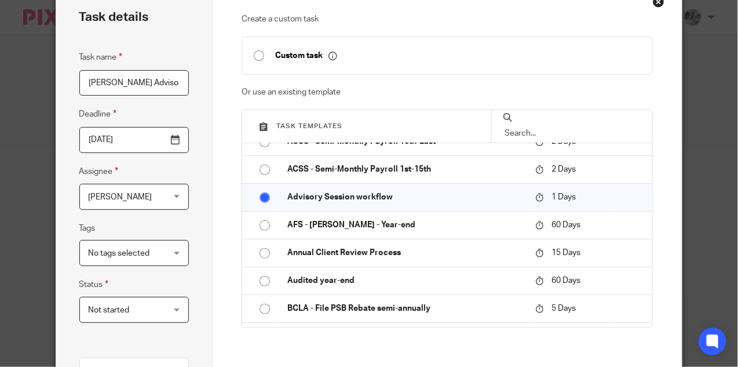
click at [175, 196] on div "Carō Garofalo Carō Garofalo" at bounding box center [133, 197] width 109 height 26
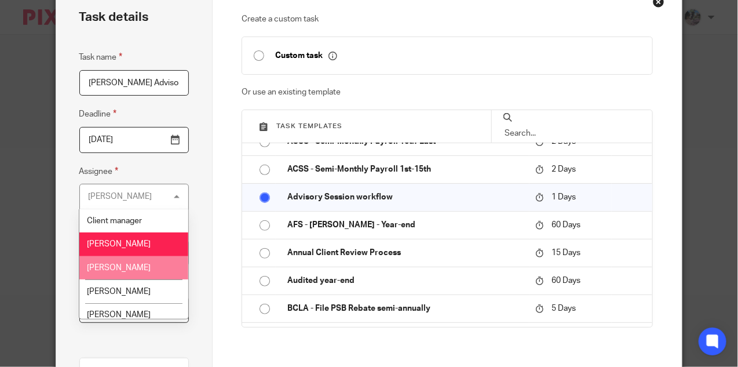
click at [130, 284] on li "Gillian Cofsky" at bounding box center [133, 291] width 109 height 24
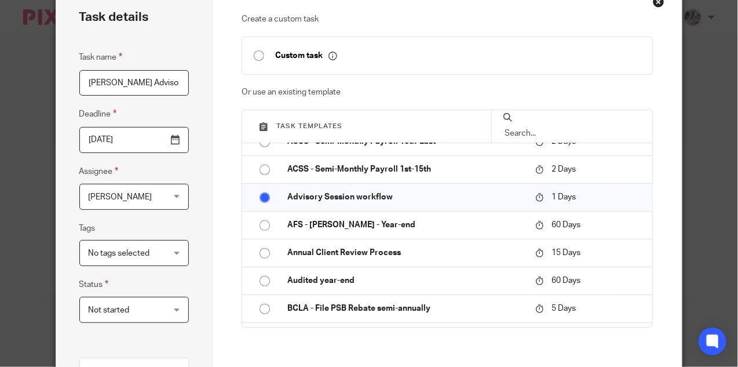
click at [169, 256] on div "No tags selected" at bounding box center [133, 253] width 109 height 26
click at [212, 247] on div "Task details Task name Nada Nosseir Advisory Session 0:00 - Wednesday, 8 Octobe…" at bounding box center [134, 285] width 156 height 602
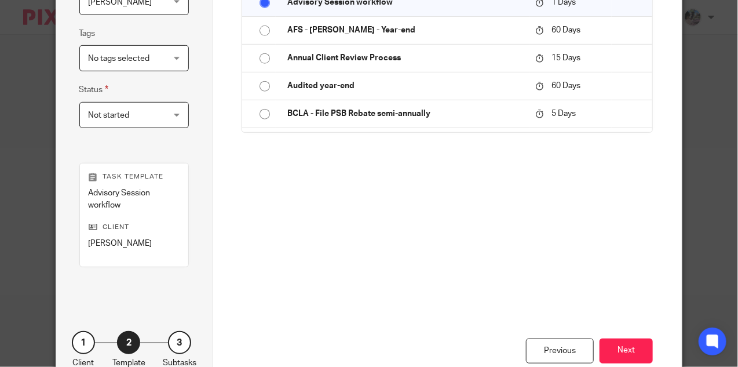
scroll to position [283, 0]
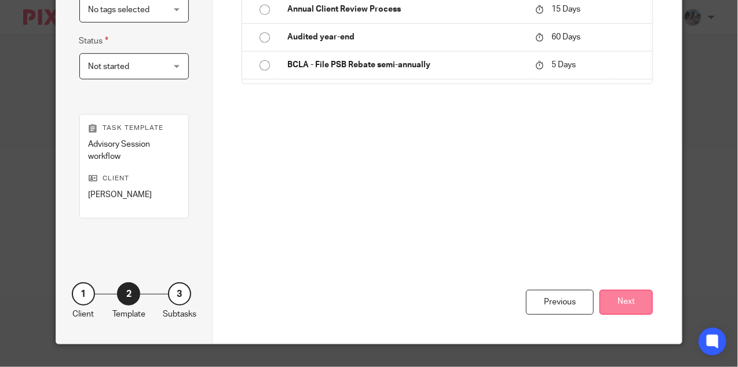
click at [632, 297] on button "Next" at bounding box center [625, 302] width 53 height 25
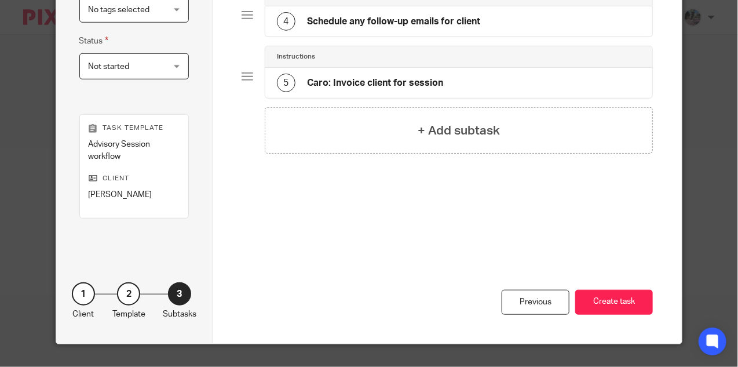
click at [383, 79] on h4 "Caro: Invoice client for session" at bounding box center [375, 83] width 136 height 12
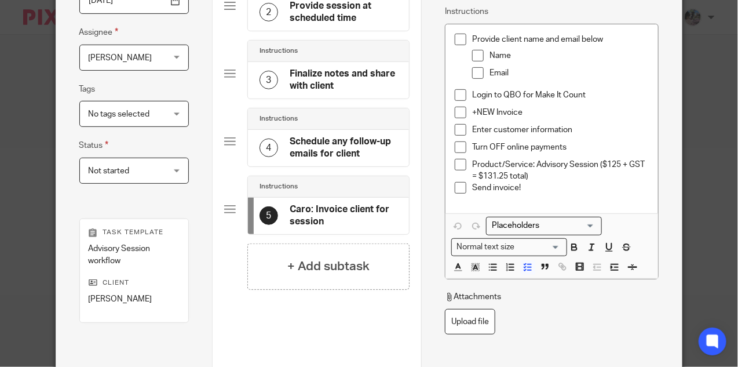
scroll to position [177, 0]
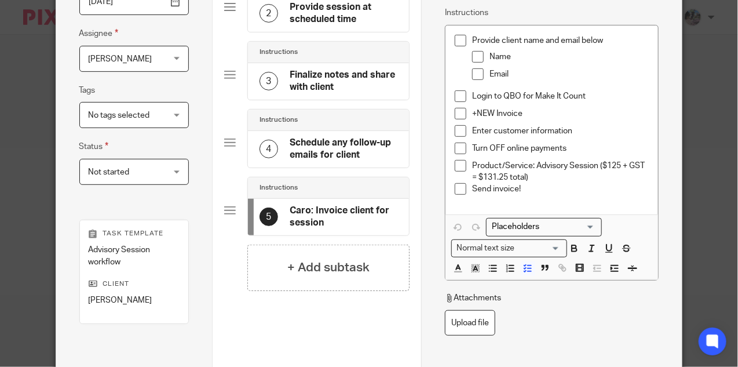
click at [534, 61] on p "Name" at bounding box center [568, 57] width 159 height 12
click at [534, 71] on p "Email" at bounding box center [568, 74] width 159 height 12
click at [510, 74] on p "Emailnadanosseir@gmail.com" at bounding box center [568, 74] width 159 height 12
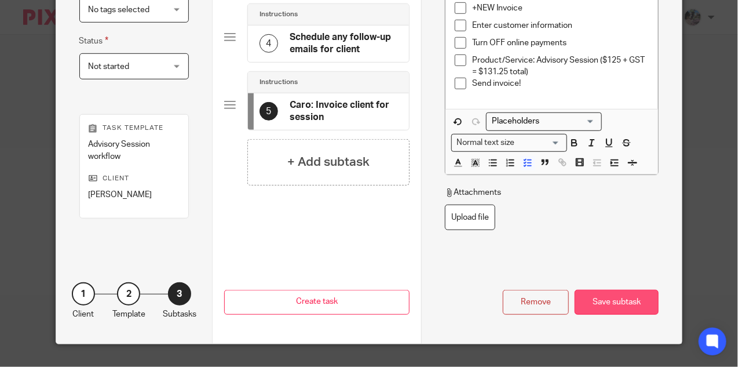
click at [602, 304] on div "Save subtask" at bounding box center [617, 302] width 84 height 25
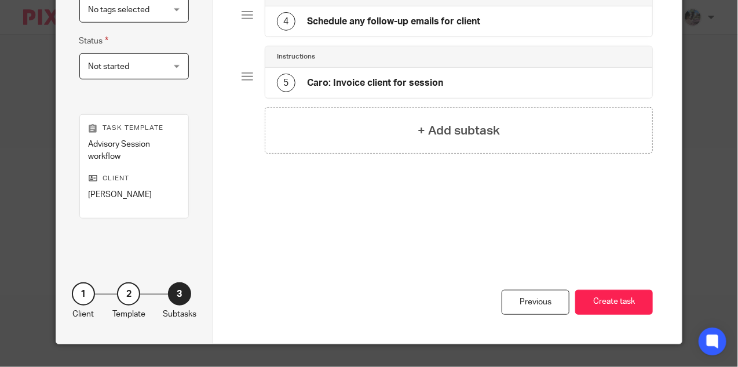
click at [602, 304] on button "Create task" at bounding box center [614, 302] width 78 height 25
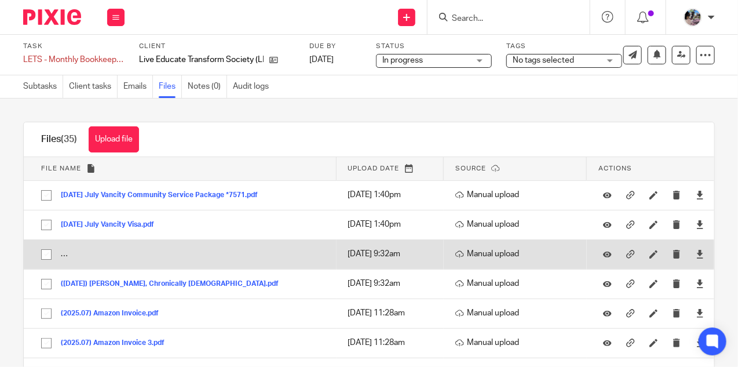
click at [86, 257] on button "([DATE]) PrimeStorage-Burnaby_Receipt_20250715_62bff8d559194f00892c1732e96c9a40…" at bounding box center [221, 254] width 321 height 8
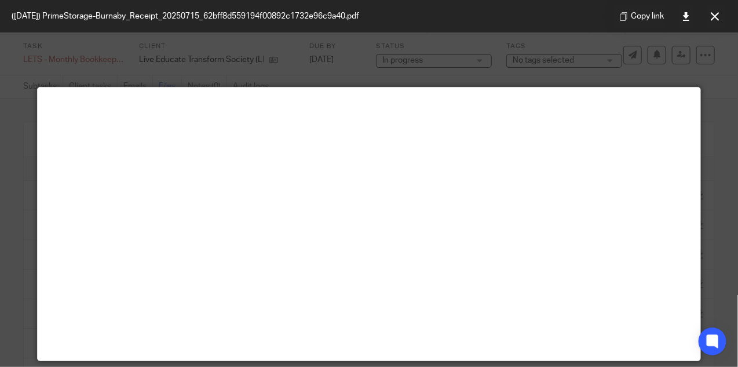
click at [353, 61] on div at bounding box center [369, 183] width 738 height 367
click at [707, 16] on button at bounding box center [714, 16] width 23 height 23
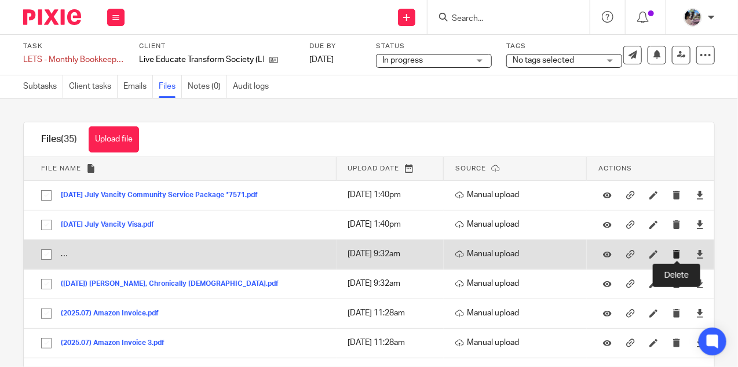
click at [674, 254] on icon "submit" at bounding box center [676, 254] width 9 height 9
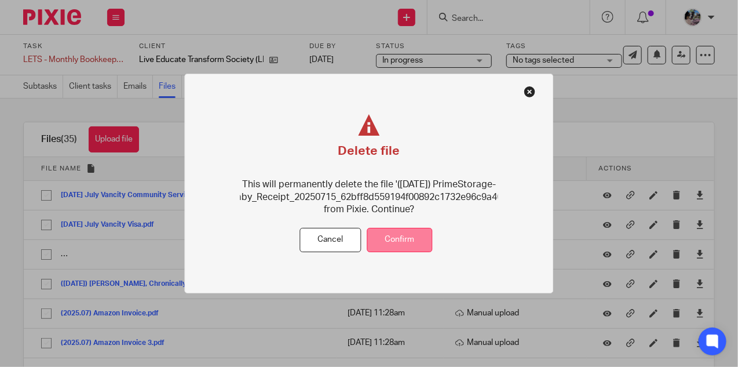
click at [409, 237] on button "Confirm" at bounding box center [399, 240] width 65 height 25
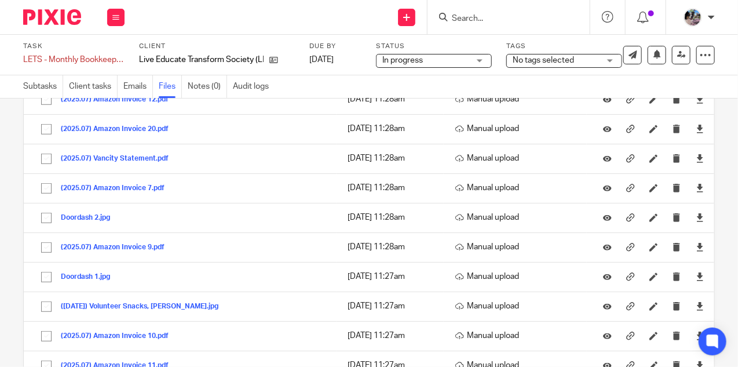
scroll to position [280, 0]
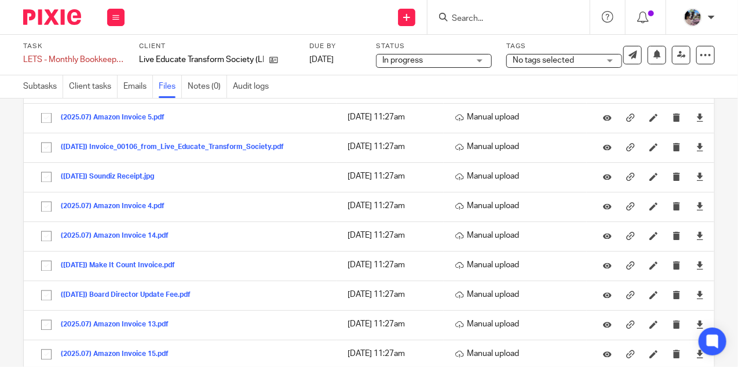
scroll to position [832, 0]
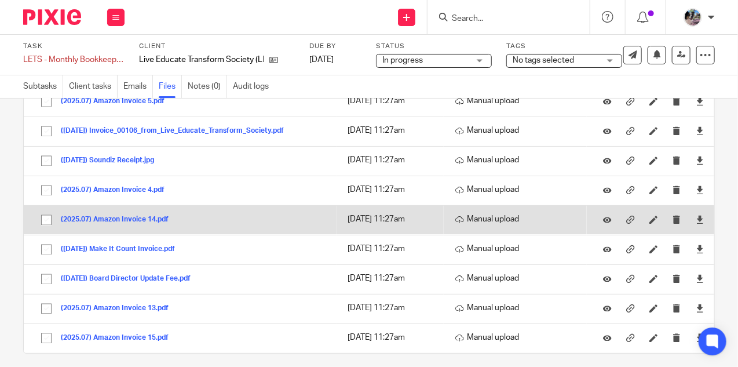
click at [145, 216] on button "(2025.07) Amazon Invoice 14.pdf" at bounding box center [119, 220] width 116 height 8
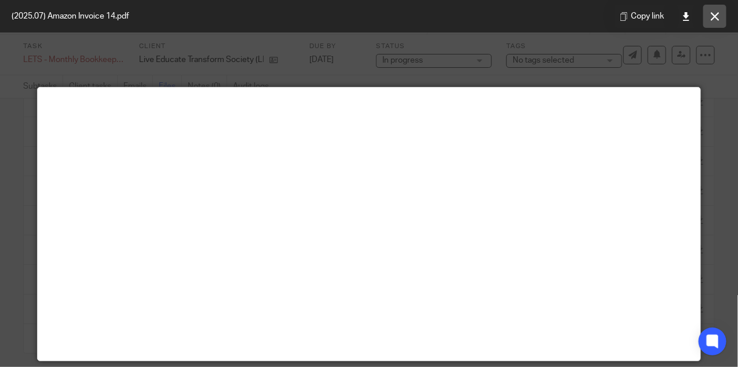
click at [711, 13] on icon at bounding box center [715, 16] width 9 height 9
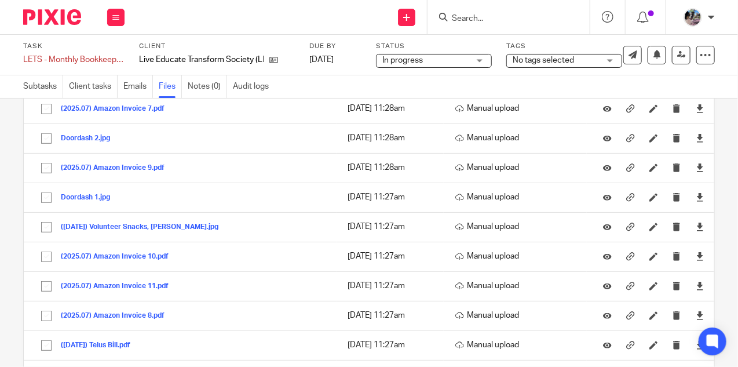
scroll to position [0, 0]
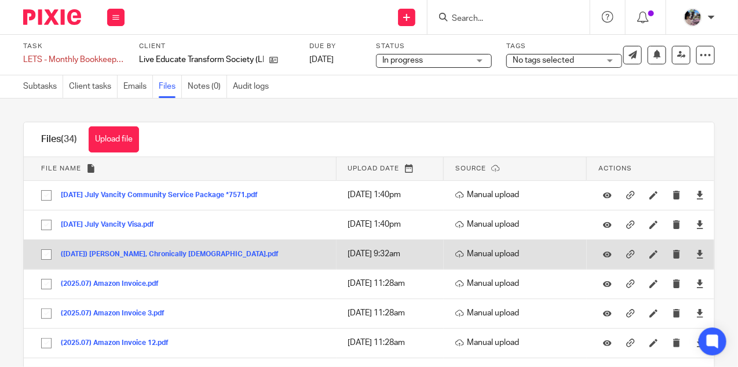
click at [45, 254] on input "checkbox" at bounding box center [46, 254] width 22 height 22
checkbox input "true"
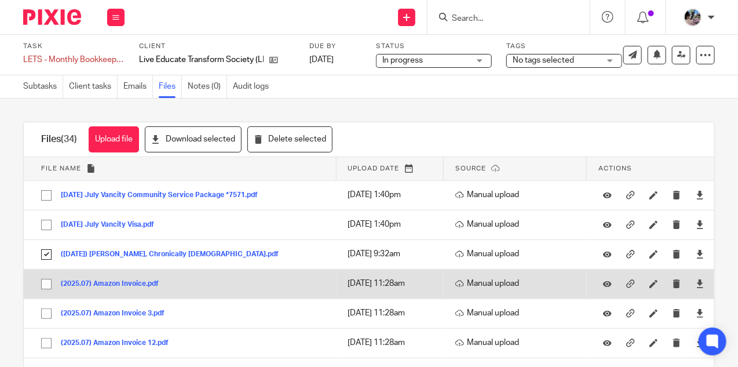
click at [44, 276] on input "checkbox" at bounding box center [46, 284] width 22 height 22
checkbox input "true"
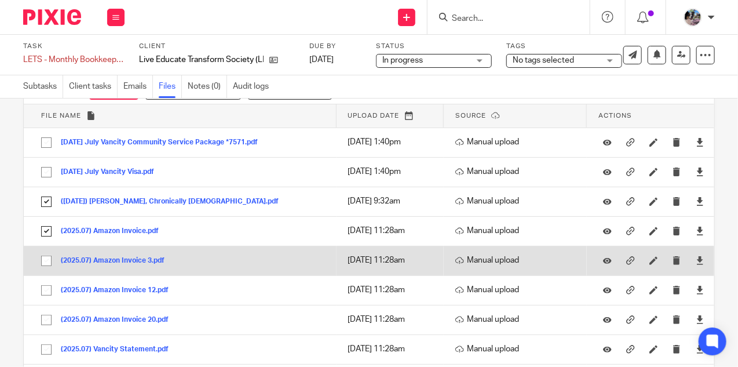
click at [46, 262] on input "checkbox" at bounding box center [46, 261] width 22 height 22
checkbox input "true"
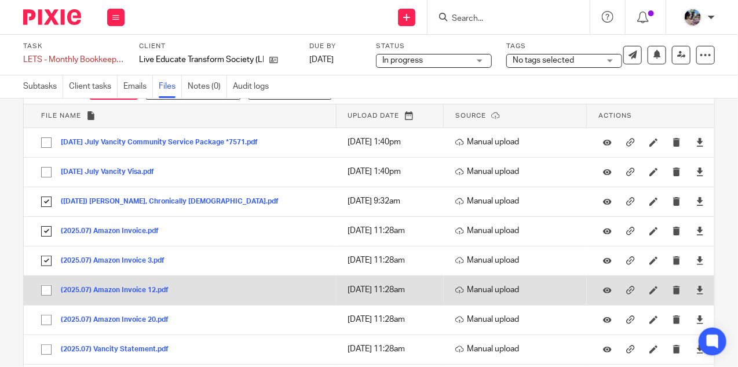
click at [47, 288] on input "checkbox" at bounding box center [46, 290] width 22 height 22
checkbox input "true"
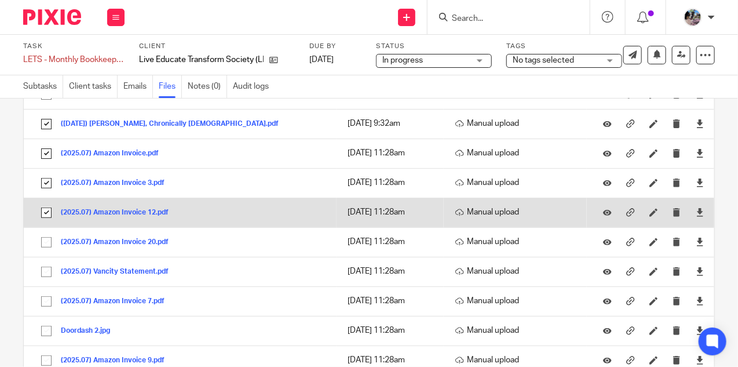
scroll to position [163, 0]
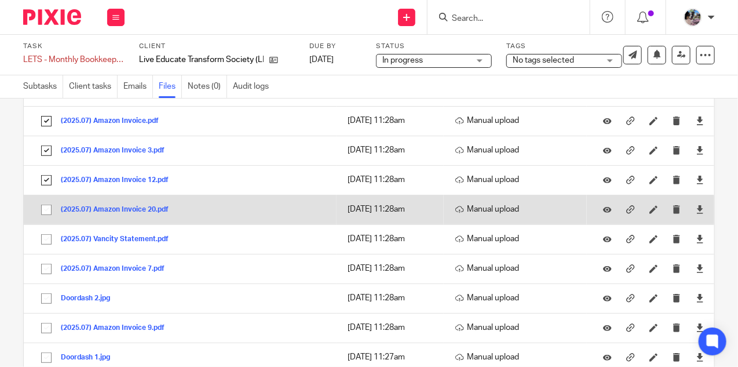
click at [43, 210] on input "checkbox" at bounding box center [46, 210] width 22 height 22
checkbox input "true"
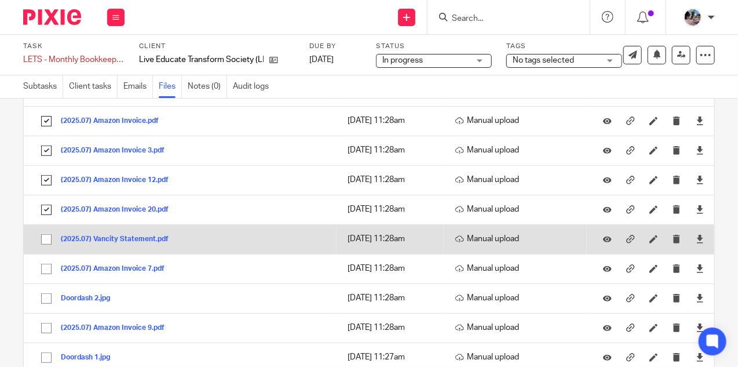
click at [43, 232] on input "checkbox" at bounding box center [46, 239] width 22 height 22
checkbox input "true"
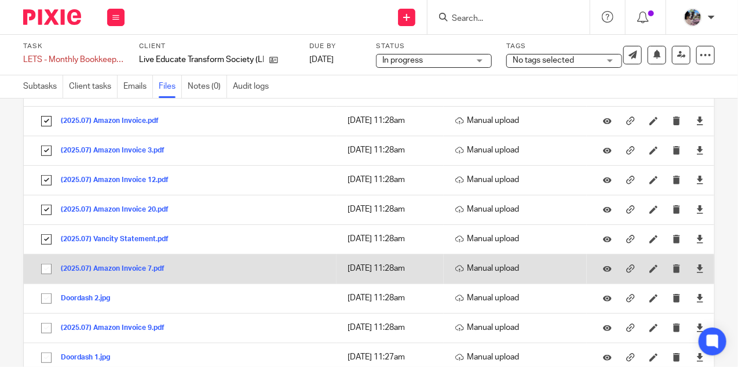
click at [45, 270] on input "checkbox" at bounding box center [46, 269] width 22 height 22
checkbox input "true"
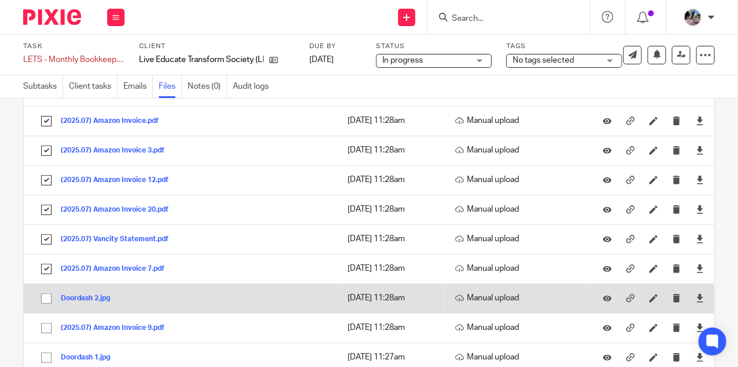
click at [45, 298] on input "checkbox" at bounding box center [46, 298] width 22 height 22
checkbox input "true"
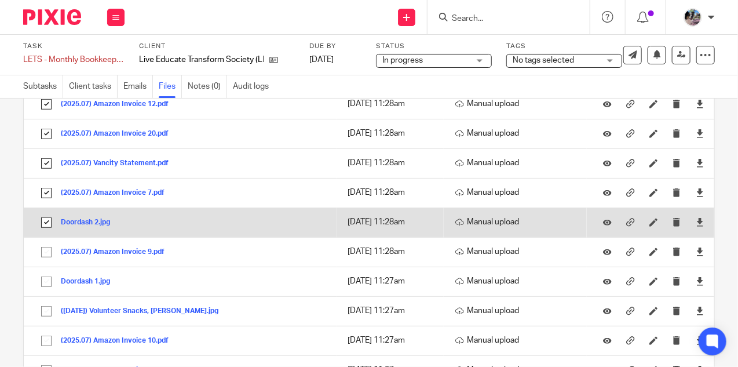
scroll to position [258, 0]
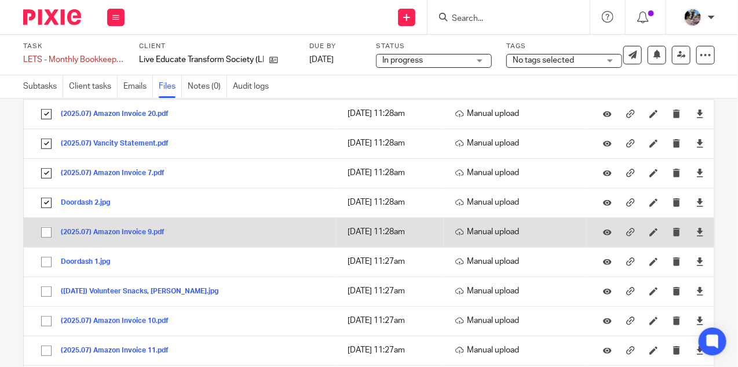
click at [46, 229] on input "checkbox" at bounding box center [46, 232] width 22 height 22
checkbox input "true"
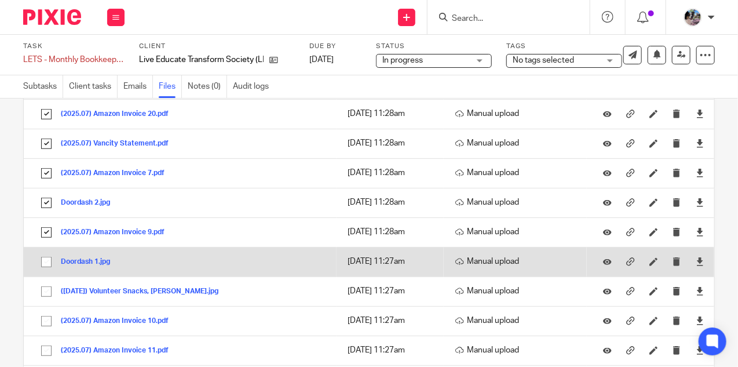
click at [46, 254] on input "checkbox" at bounding box center [46, 262] width 22 height 22
checkbox input "true"
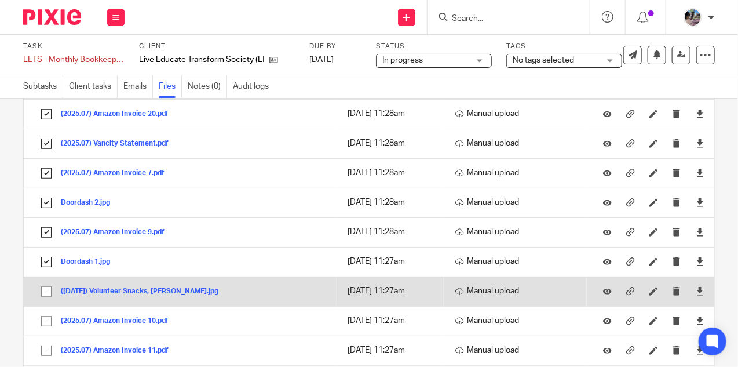
click at [45, 290] on input "checkbox" at bounding box center [46, 291] width 22 height 22
checkbox input "true"
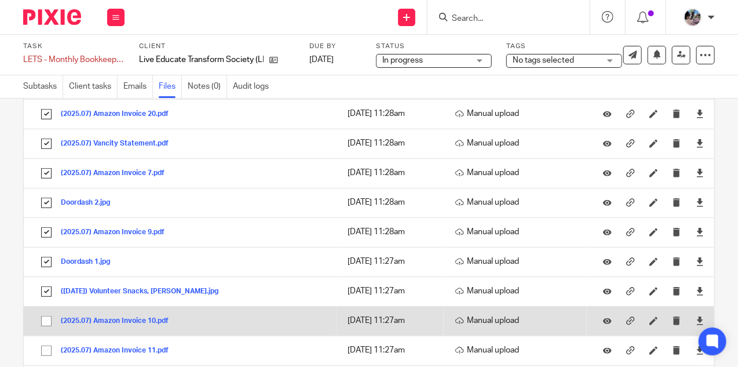
click at [46, 319] on input "checkbox" at bounding box center [46, 321] width 22 height 22
checkbox input "true"
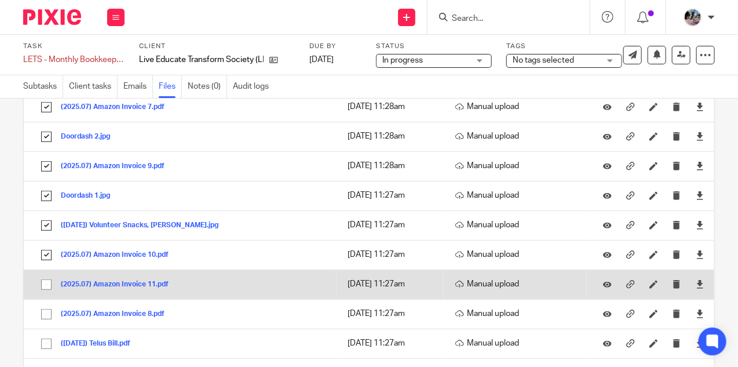
click at [47, 281] on input "checkbox" at bounding box center [46, 284] width 22 height 22
checkbox input "true"
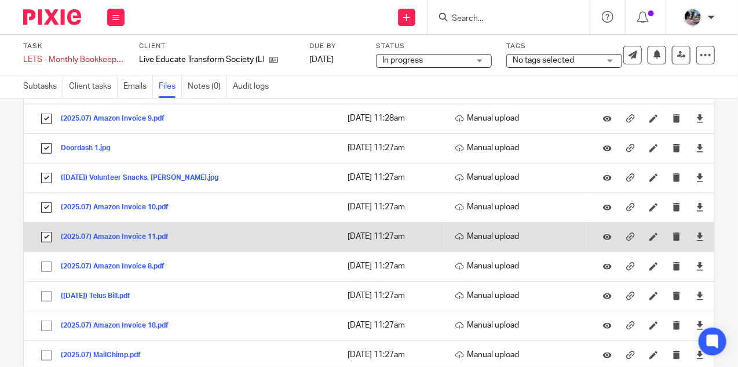
scroll to position [385, 0]
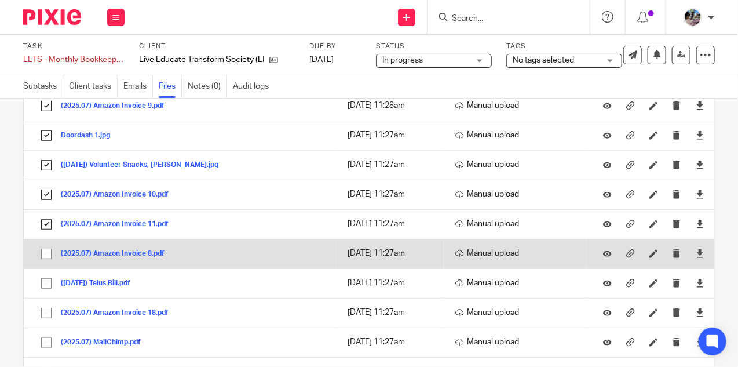
click at [47, 250] on input "checkbox" at bounding box center [46, 254] width 22 height 22
checkbox input "true"
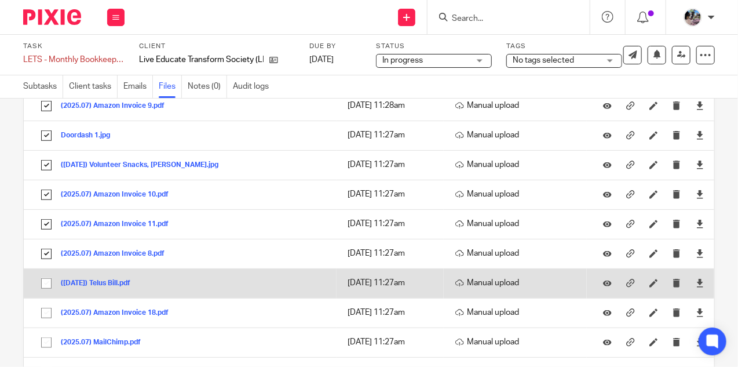
click at [47, 283] on input "checkbox" at bounding box center [46, 283] width 22 height 22
checkbox input "true"
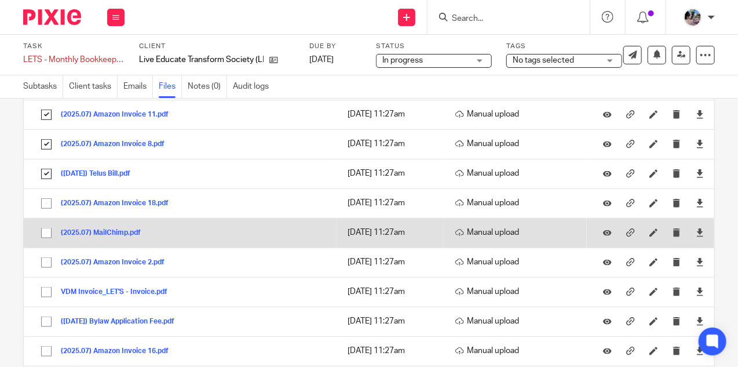
scroll to position [495, 0]
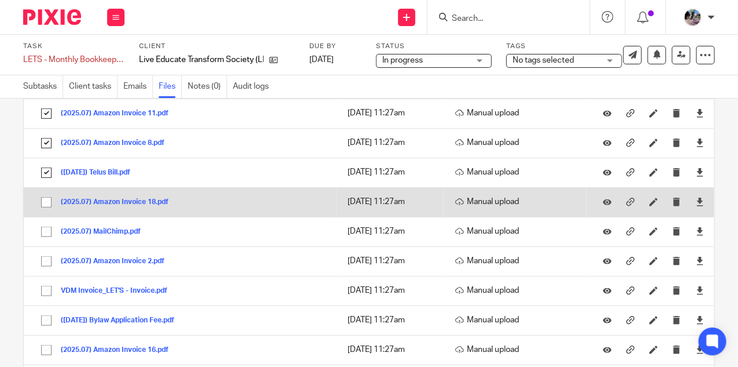
click at [43, 200] on input "checkbox" at bounding box center [46, 202] width 22 height 22
checkbox input "true"
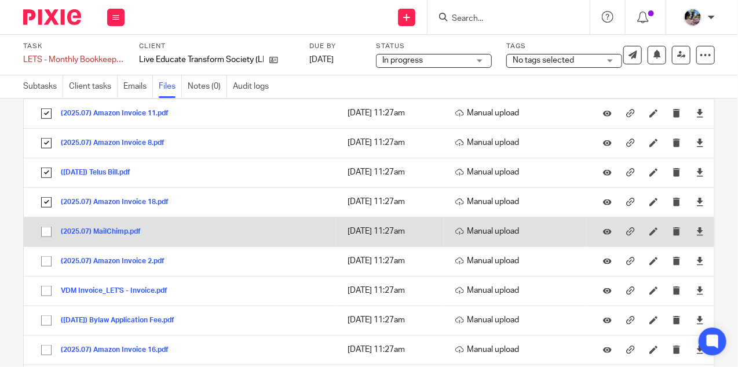
click at [46, 221] on input "checkbox" at bounding box center [46, 232] width 22 height 22
checkbox input "true"
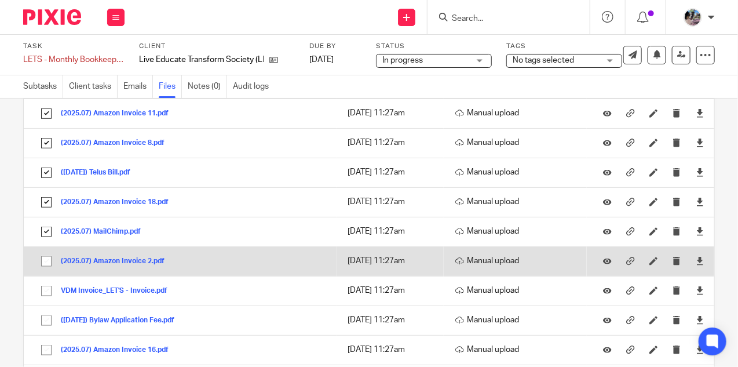
click at [45, 258] on input "checkbox" at bounding box center [46, 261] width 22 height 22
checkbox input "true"
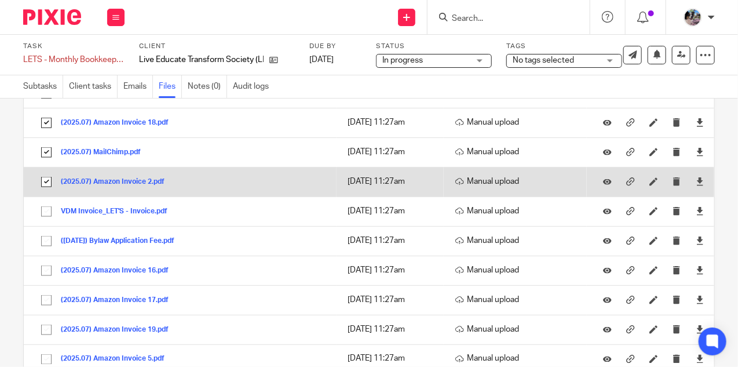
scroll to position [577, 0]
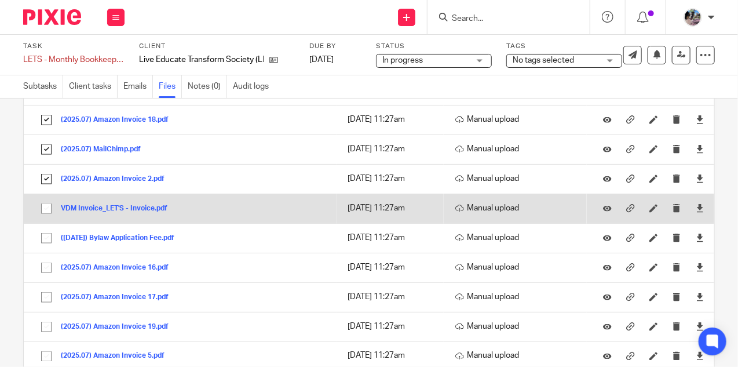
click at [49, 202] on input "checkbox" at bounding box center [46, 208] width 22 height 22
checkbox input "true"
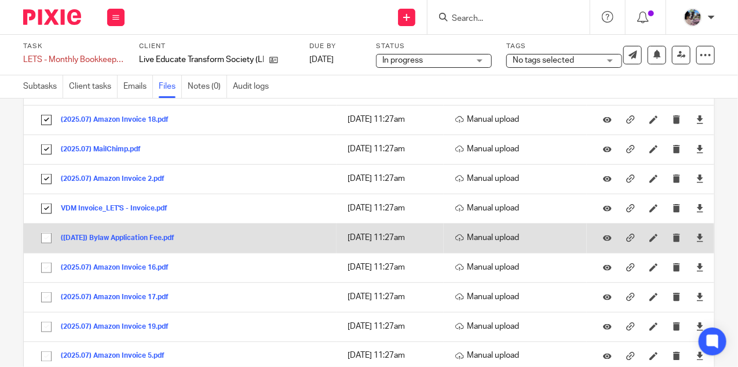
click at [48, 230] on input "checkbox" at bounding box center [46, 238] width 22 height 22
checkbox input "true"
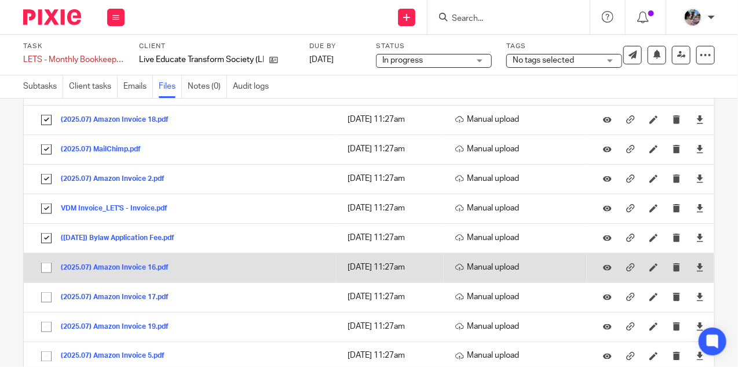
click at [47, 265] on input "checkbox" at bounding box center [46, 268] width 22 height 22
checkbox input "true"
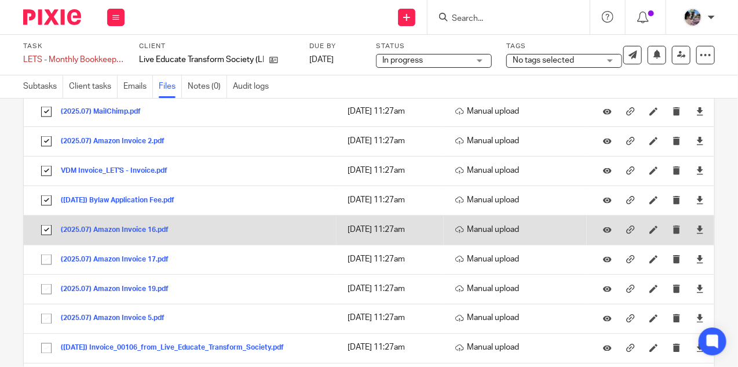
scroll to position [632, 0]
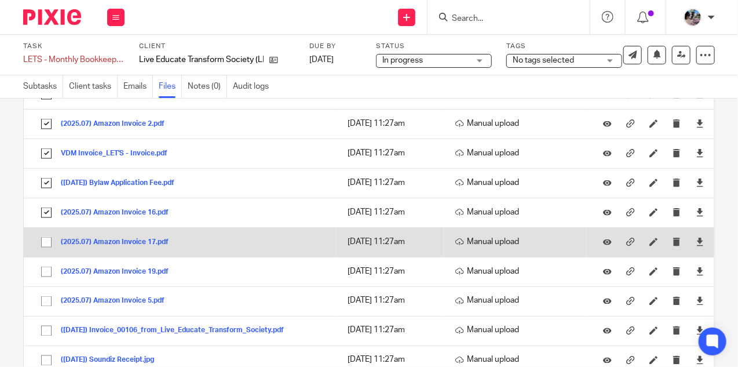
click at [44, 232] on input "checkbox" at bounding box center [46, 242] width 22 height 22
checkbox input "true"
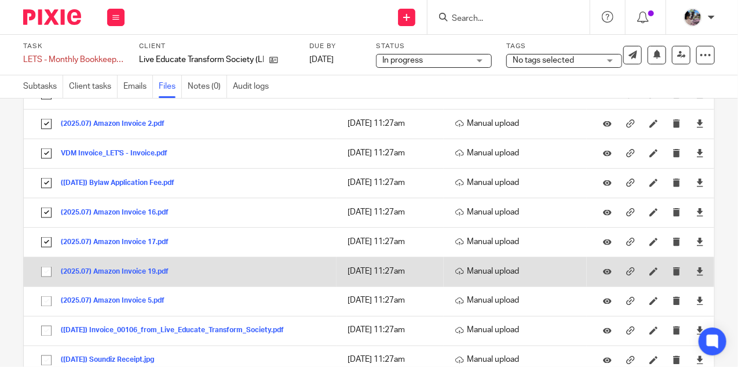
click at [44, 266] on input "checkbox" at bounding box center [46, 272] width 22 height 22
checkbox input "true"
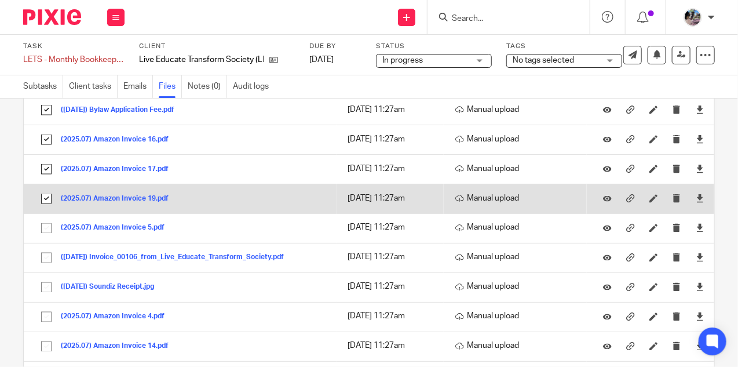
scroll to position [729, 0]
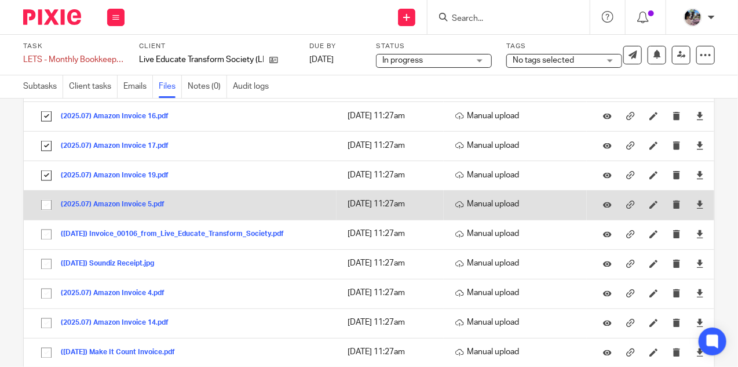
click at [50, 197] on input "checkbox" at bounding box center [46, 205] width 22 height 22
checkbox input "true"
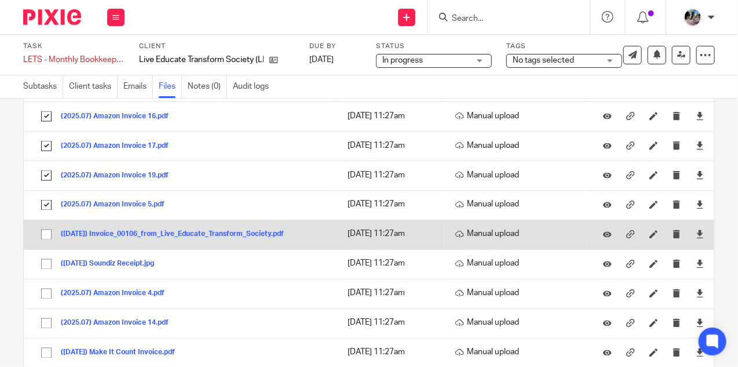
click at [49, 226] on input "checkbox" at bounding box center [46, 235] width 22 height 22
checkbox input "true"
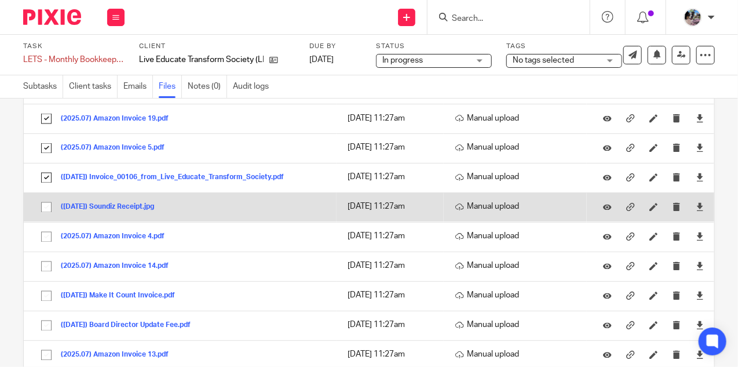
click at [41, 204] on input "checkbox" at bounding box center [46, 207] width 22 height 22
checkbox input "true"
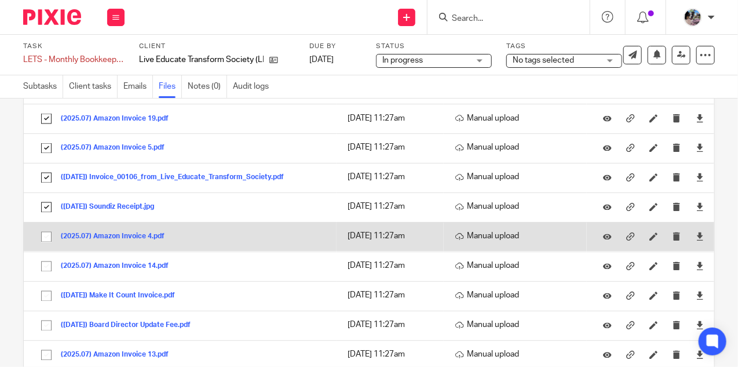
click at [43, 227] on input "checkbox" at bounding box center [46, 237] width 22 height 22
checkbox input "true"
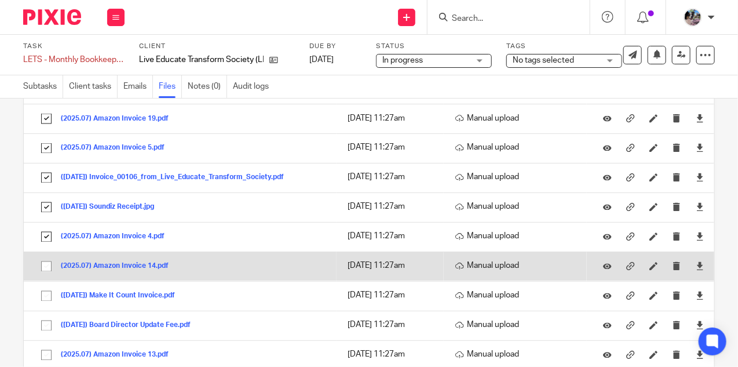
click at [45, 264] on input "checkbox" at bounding box center [46, 266] width 22 height 22
checkbox input "true"
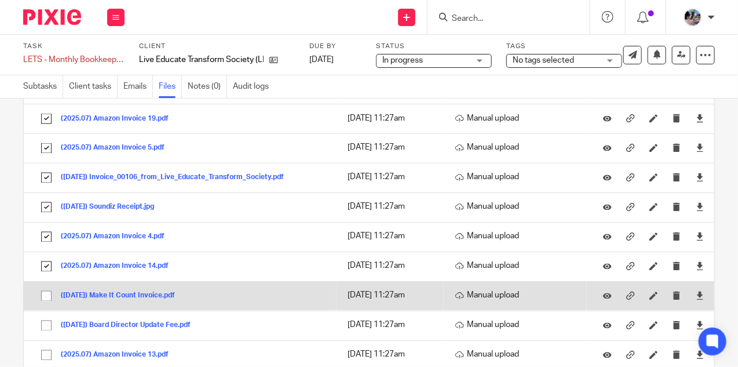
click at [45, 291] on input "checkbox" at bounding box center [46, 296] width 22 height 22
checkbox input "true"
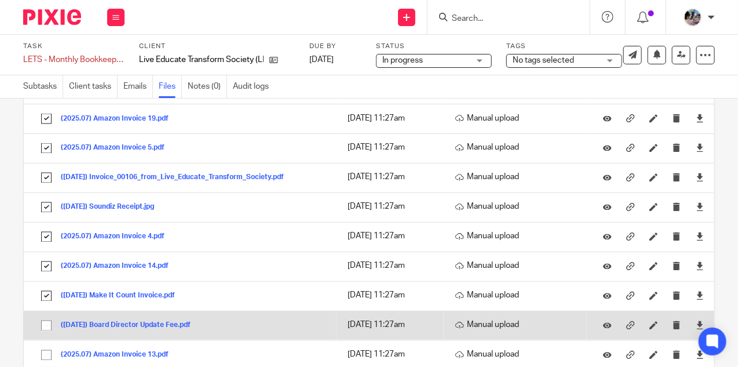
click at [45, 318] on input "checkbox" at bounding box center [46, 325] width 22 height 22
checkbox input "true"
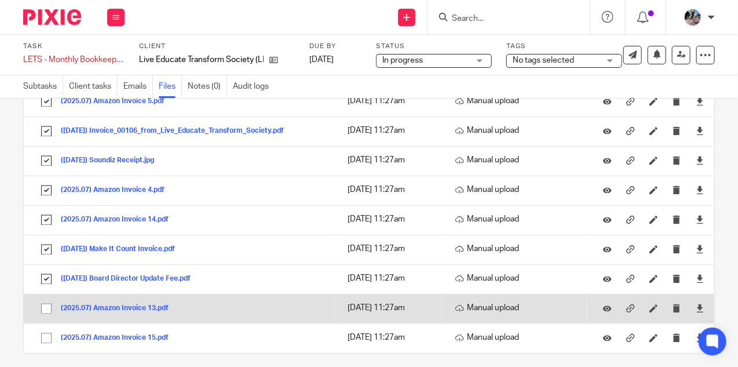
click at [46, 300] on input "checkbox" at bounding box center [46, 309] width 22 height 22
checkbox input "true"
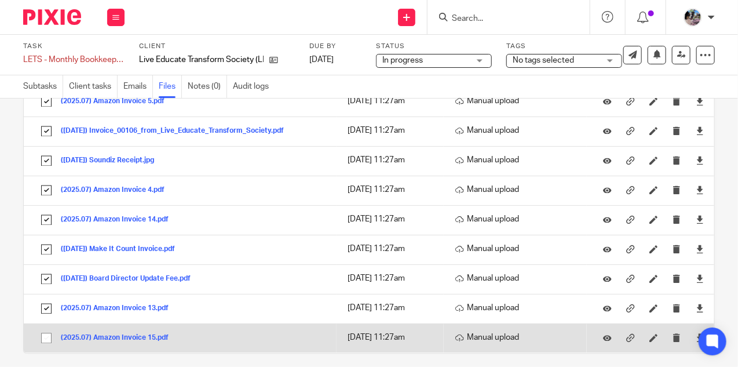
click at [46, 327] on input "checkbox" at bounding box center [46, 338] width 22 height 22
checkbox input "true"
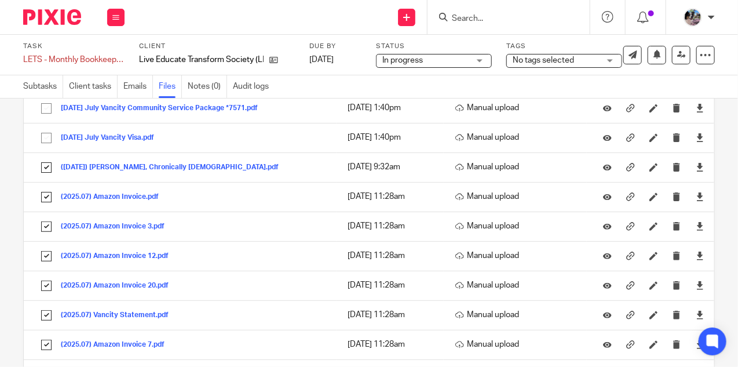
scroll to position [0, 0]
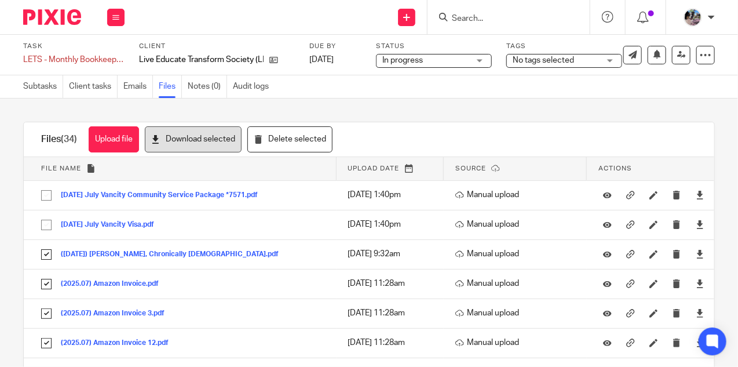
click at [187, 139] on button "Download selected" at bounding box center [193, 139] width 97 height 26
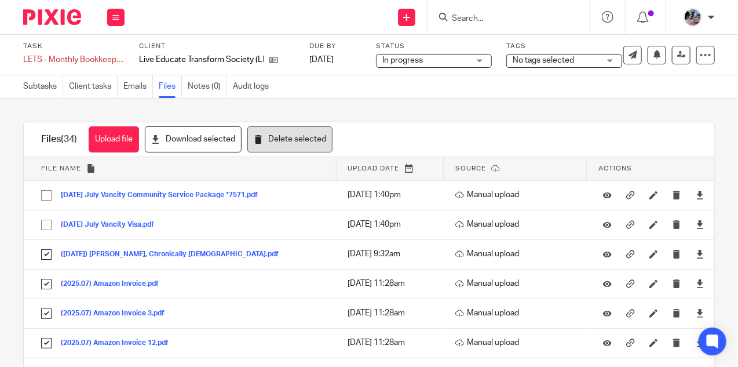
click at [276, 138] on button "Delete selected" at bounding box center [289, 139] width 85 height 26
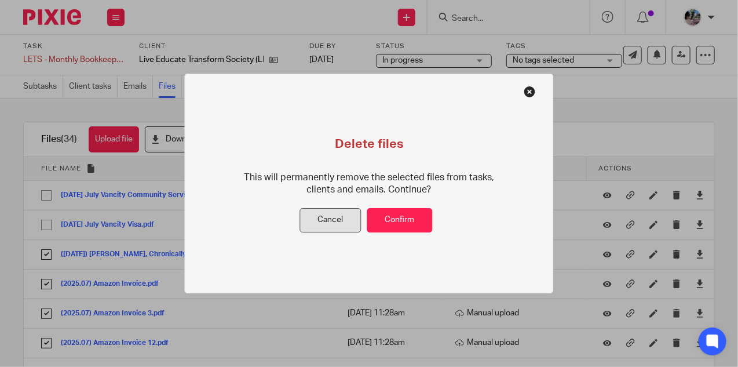
click at [331, 222] on button "Cancel" at bounding box center [330, 220] width 61 height 25
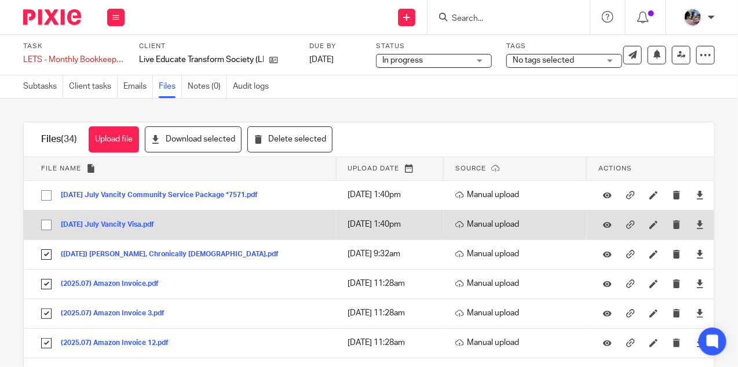
click at [140, 224] on button "2025-07-25 July Vancity Visa.pdf" at bounding box center [112, 225] width 102 height 8
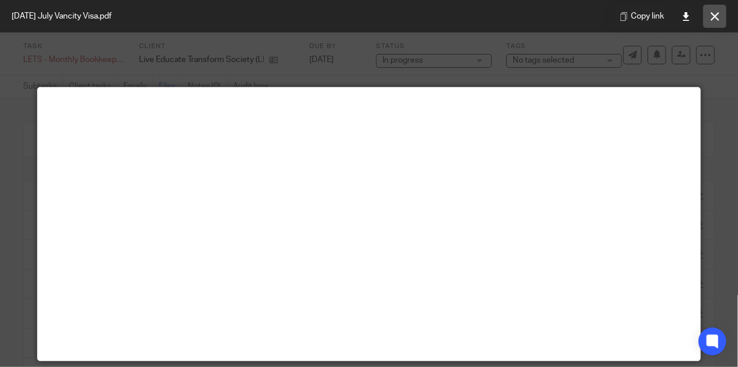
click at [708, 14] on button at bounding box center [714, 16] width 23 height 23
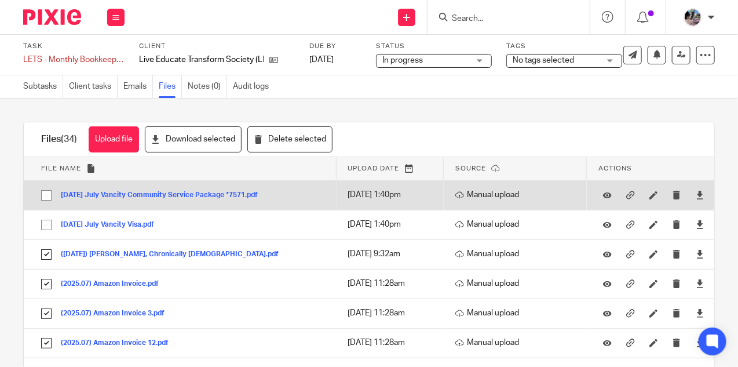
click at [197, 197] on button "2025-07-31 July Vancity Community Service Package *7571.pdf" at bounding box center [164, 195] width 206 height 8
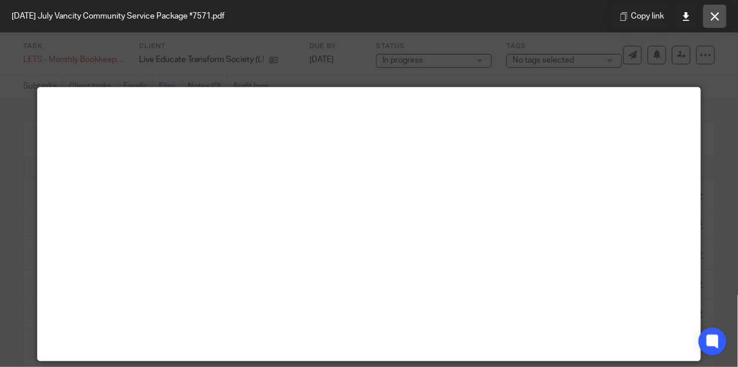
click at [716, 19] on icon at bounding box center [715, 16] width 9 height 9
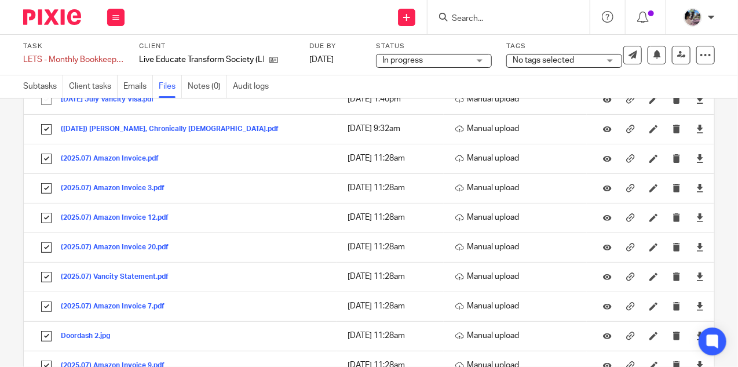
scroll to position [142, 0]
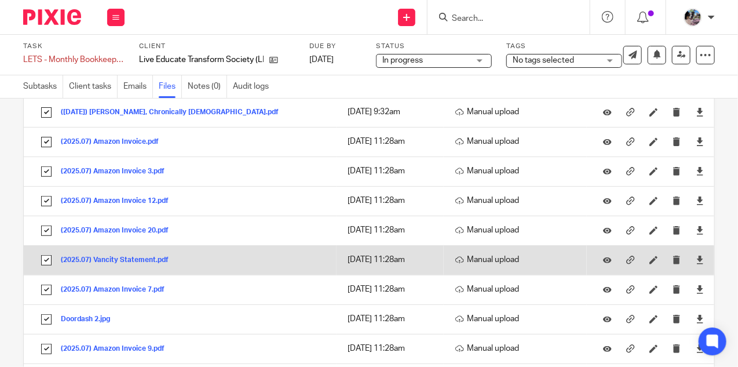
click at [41, 258] on input "checkbox" at bounding box center [46, 260] width 22 height 22
checkbox input "false"
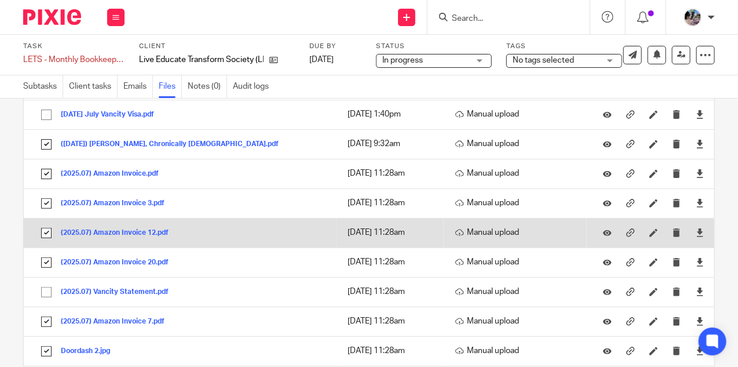
scroll to position [0, 0]
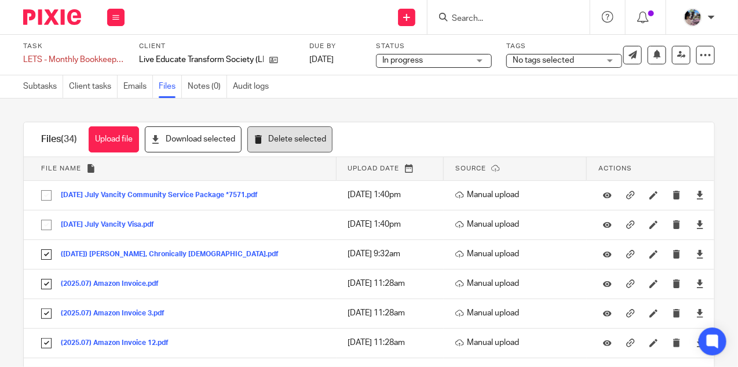
click at [284, 144] on button "Delete selected" at bounding box center [289, 139] width 85 height 26
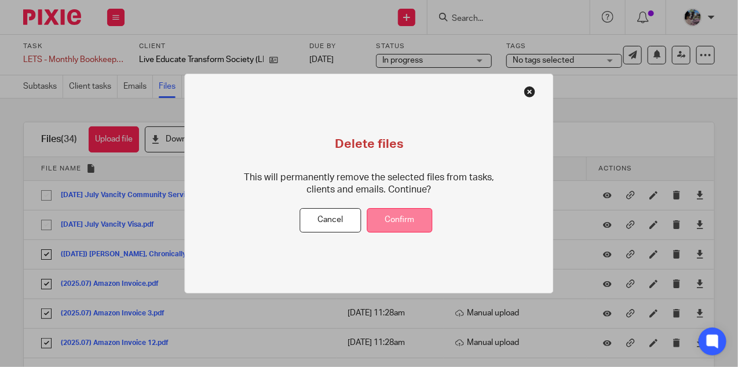
click at [396, 221] on button "Confirm" at bounding box center [399, 220] width 65 height 25
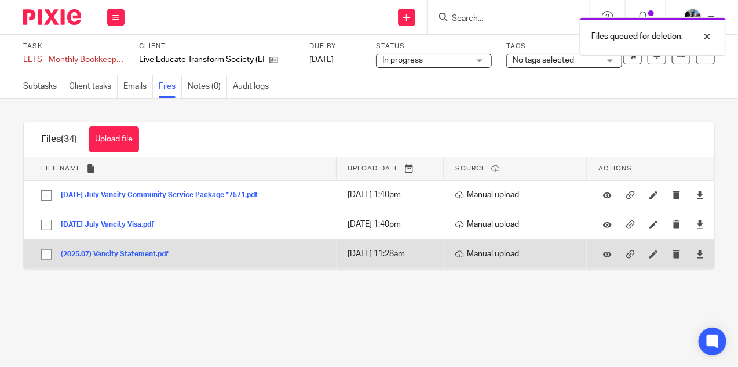
click at [126, 253] on button "(2025.07) Vancity Statement.pdf" at bounding box center [119, 254] width 116 height 8
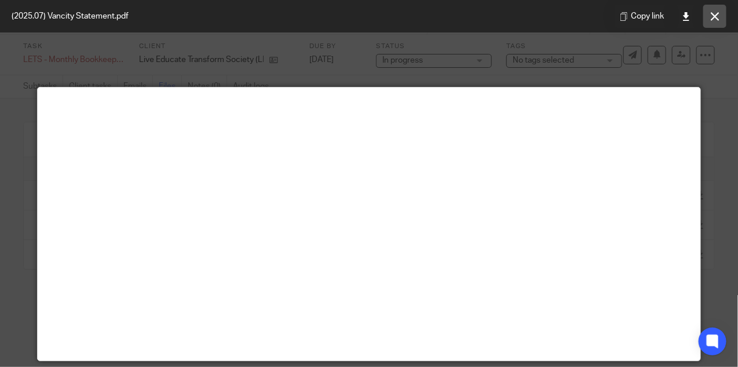
click at [712, 16] on icon at bounding box center [715, 16] width 9 height 9
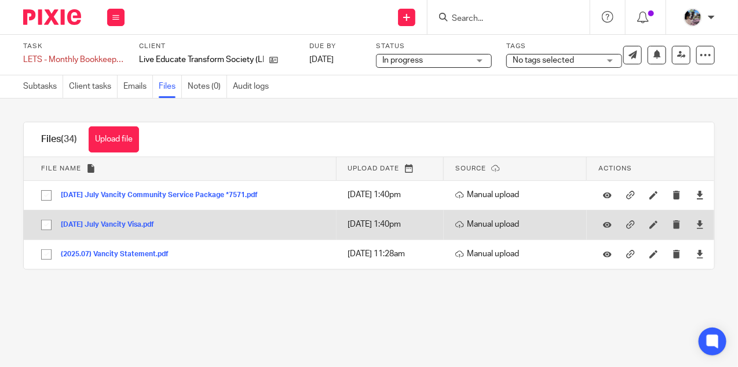
click at [136, 226] on button "2025-07-25 July Vancity Visa.pdf" at bounding box center [112, 225] width 102 height 8
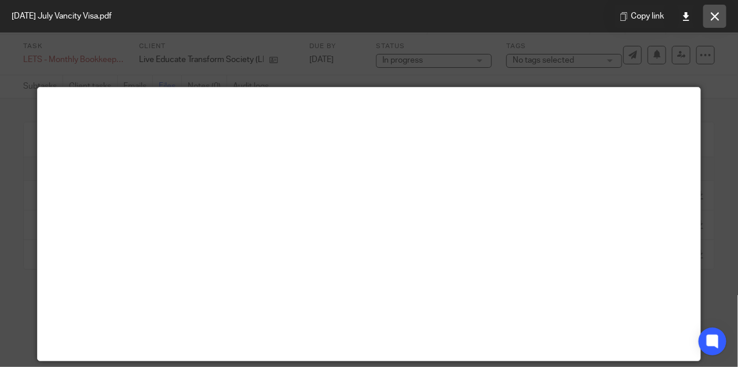
click at [705, 16] on button at bounding box center [714, 16] width 23 height 23
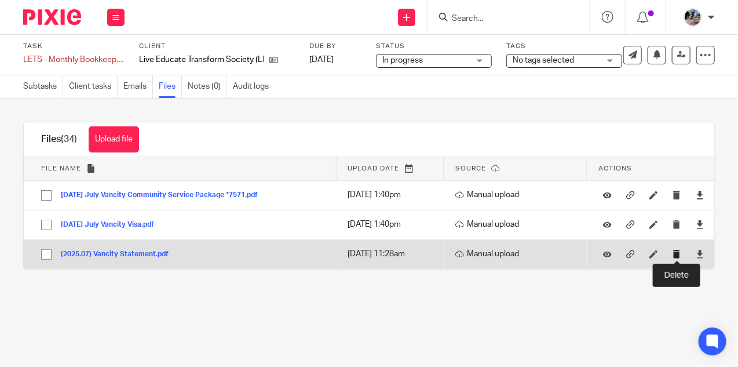
click at [675, 250] on button "submit" at bounding box center [676, 254] width 9 height 9
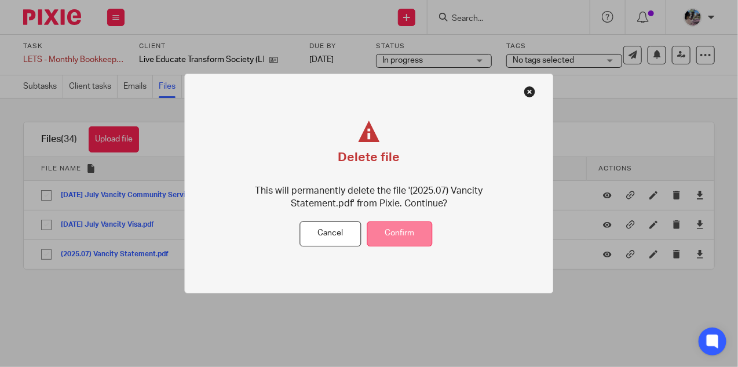
click at [414, 233] on button "Confirm" at bounding box center [399, 233] width 65 height 25
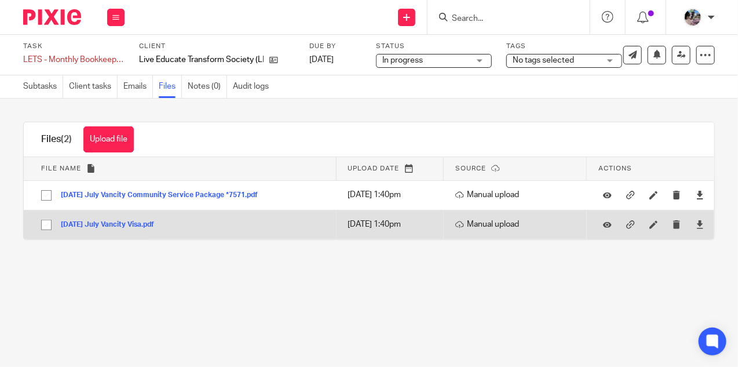
click at [126, 223] on button "[DATE] July Vancity Visa.pdf" at bounding box center [112, 225] width 102 height 8
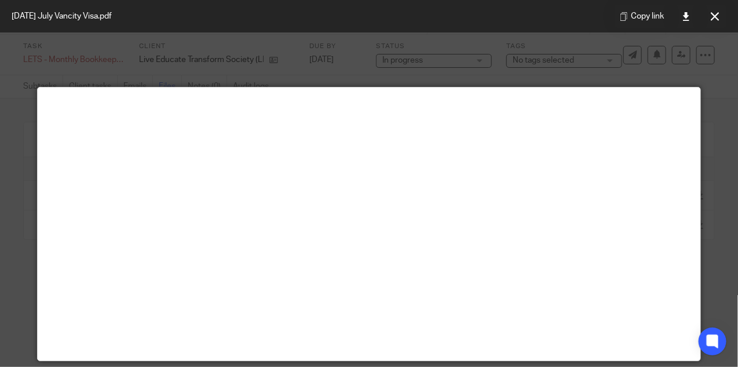
click at [434, 58] on div at bounding box center [369, 183] width 738 height 367
click at [342, 73] on div at bounding box center [369, 183] width 738 height 367
click at [708, 20] on button at bounding box center [714, 16] width 23 height 23
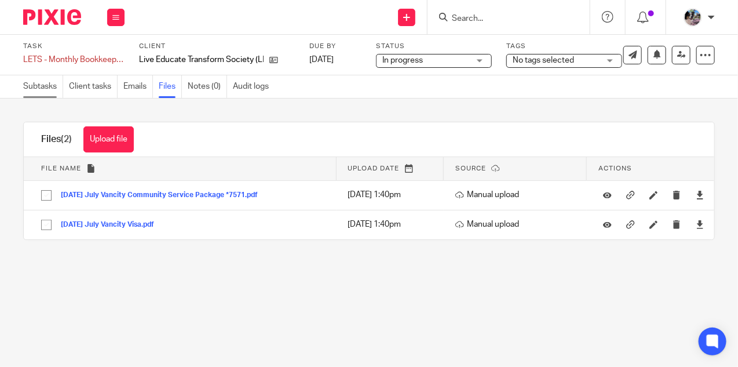
click at [35, 83] on link "Subtasks" at bounding box center [43, 86] width 40 height 23
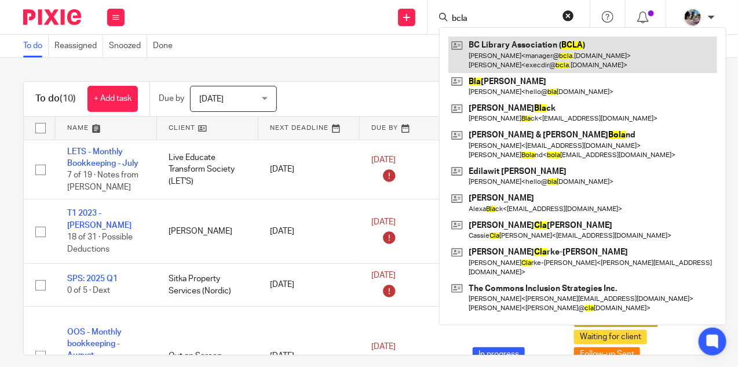
type input "bcla"
click at [488, 50] on link at bounding box center [582, 54] width 269 height 36
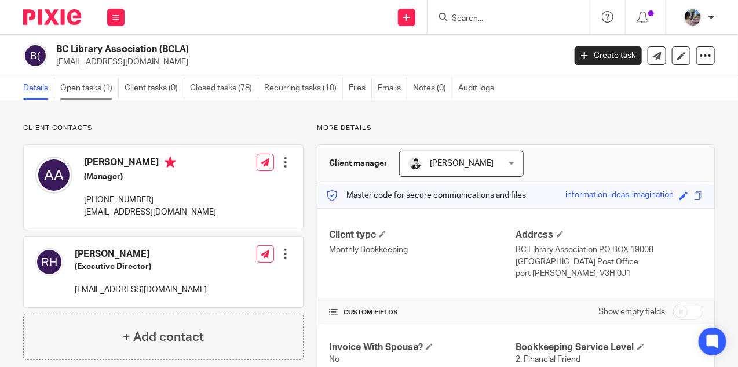
click at [79, 91] on link "Open tasks (1)" at bounding box center [89, 88] width 58 height 23
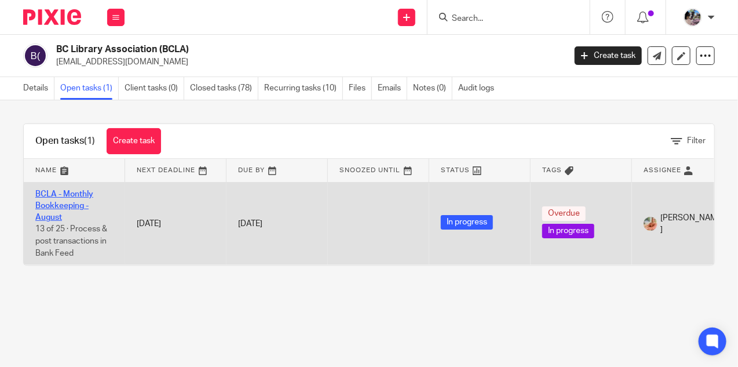
click at [63, 193] on link "BCLA - Monthly Bookkeeping - August" at bounding box center [64, 206] width 58 height 32
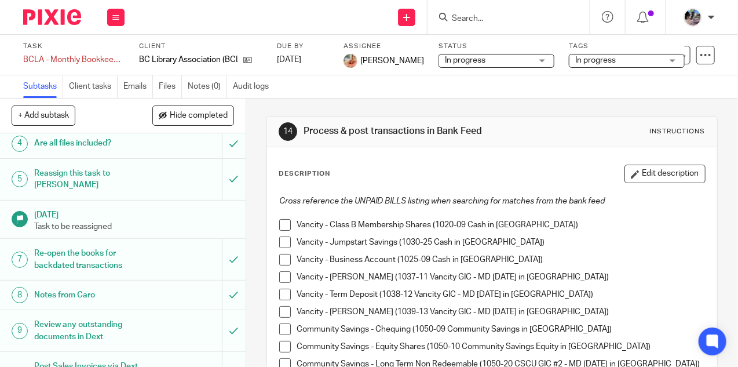
scroll to position [112, 0]
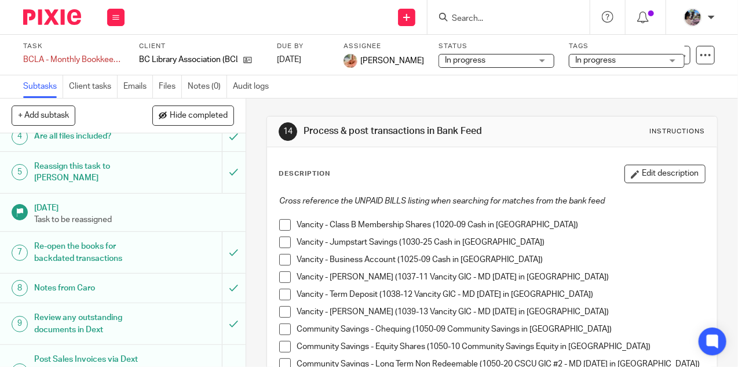
click at [115, 279] on h1 "Notes from Caro" at bounding box center [93, 287] width 118 height 17
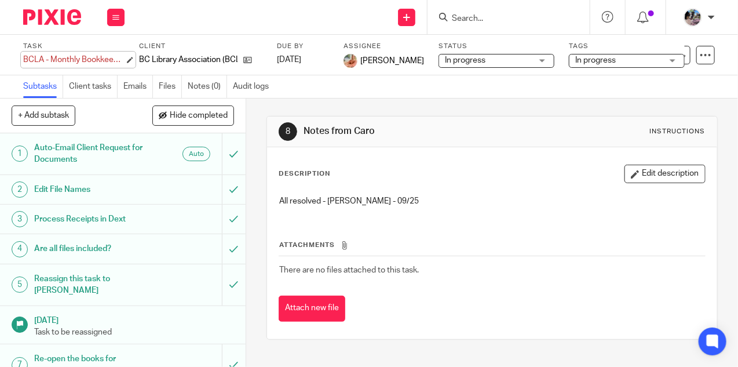
click at [102, 61] on body "Work Email Clients Team Reports Settings Work Email Clients Team Reports Settin…" at bounding box center [369, 183] width 738 height 367
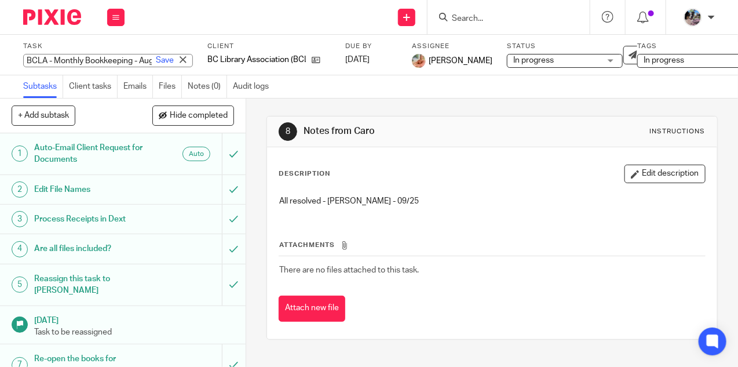
scroll to position [0, 52]
click at [247, 119] on div "8 Notes from Caro Instructions Description Edit description All resolved - Ciar…" at bounding box center [492, 232] width 492 height 268
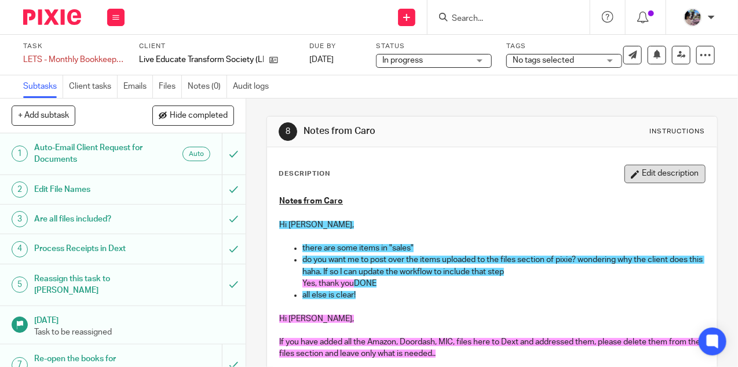
click at [642, 168] on button "Edit description" at bounding box center [664, 173] width 81 height 19
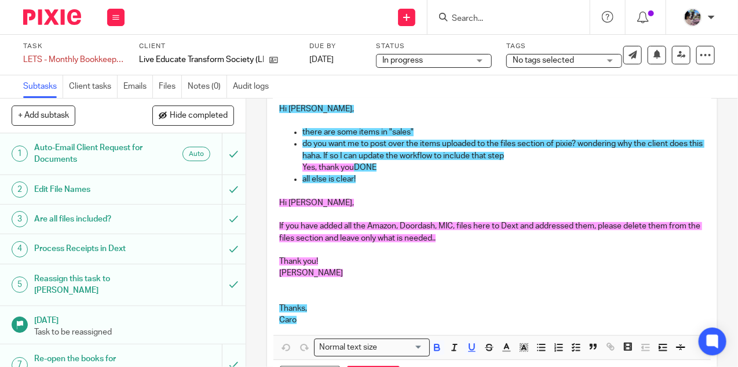
scroll to position [107, 0]
click at [381, 316] on p "Caro" at bounding box center [492, 319] width 426 height 12
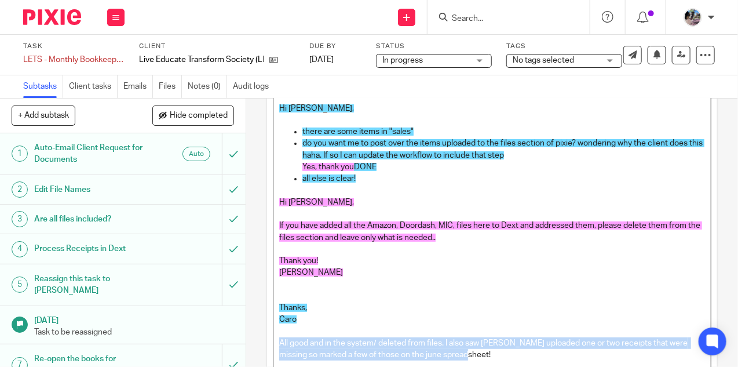
drag, startPoint x: 460, startPoint y: 352, endPoint x: 266, endPoint y: 340, distance: 194.4
click at [267, 340] on div "Description Notes from Caro Hi [PERSON_NAME], there are some items in "sales" d…" at bounding box center [492, 244] width 450 height 409
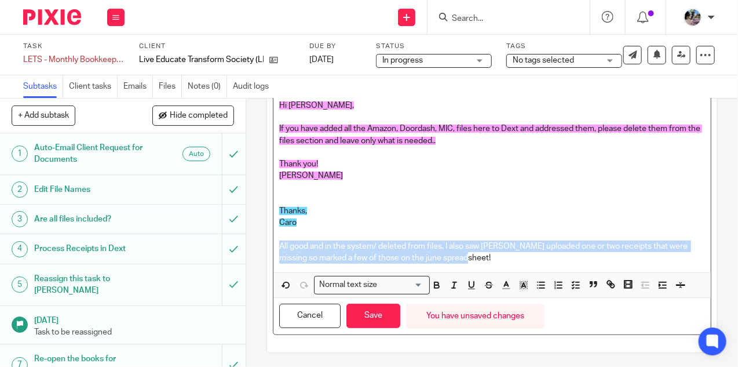
scroll to position [203, 0]
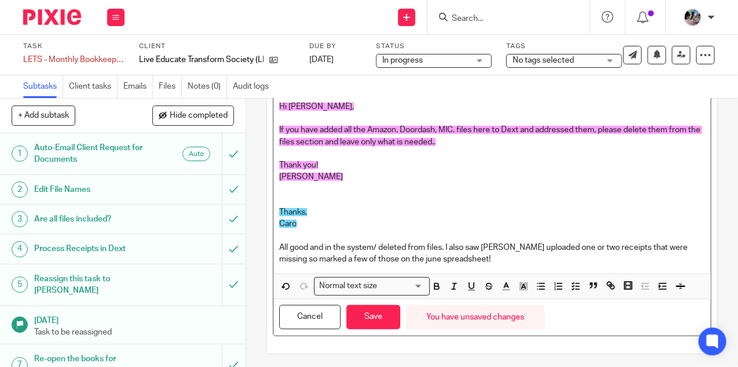
click at [532, 284] on span at bounding box center [557, 287] width 52 height 17
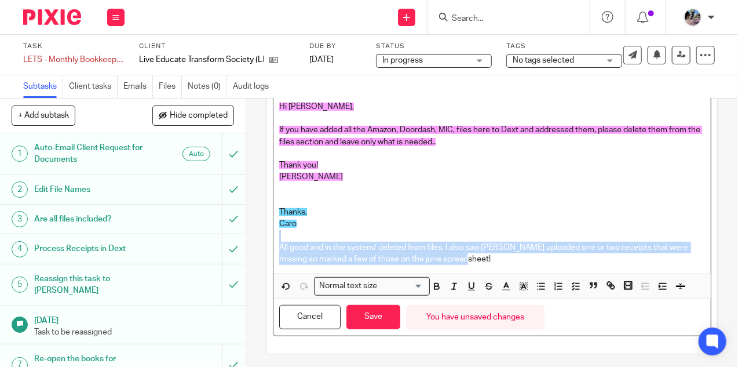
drag, startPoint x: 470, startPoint y: 265, endPoint x: 453, endPoint y: 232, distance: 36.5
click at [453, 232] on div "Notes from Caro Hi Ciara, there are some items in "sales" do you want me to pos…" at bounding box center [491, 125] width 437 height 296
click at [529, 282] on button "button" at bounding box center [524, 286] width 14 height 14
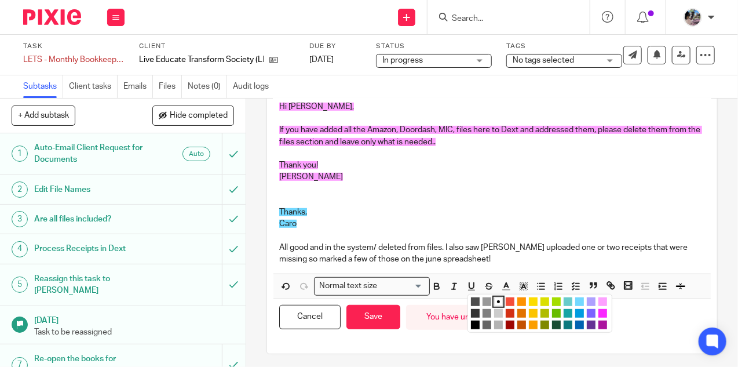
click at [552, 297] on li "color:#A4DD00" at bounding box center [556, 301] width 9 height 9
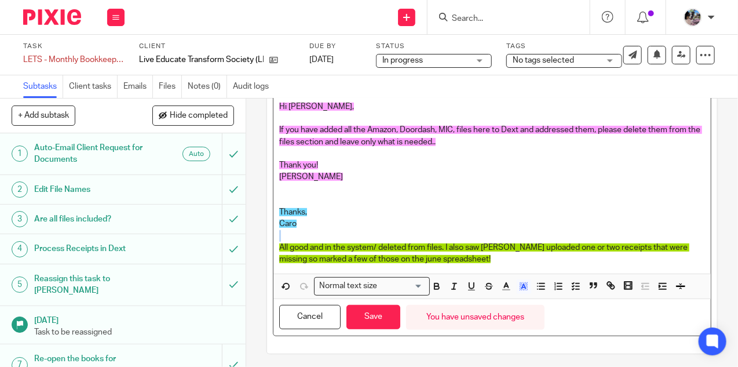
click at [447, 258] on span "All good and in the system/ deleted from files. I also saw heather uploaded one…" at bounding box center [484, 253] width 410 height 20
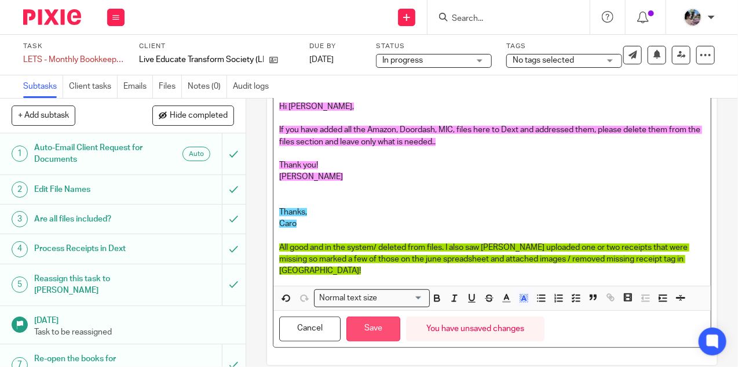
click at [371, 316] on button "Save" at bounding box center [373, 328] width 54 height 25
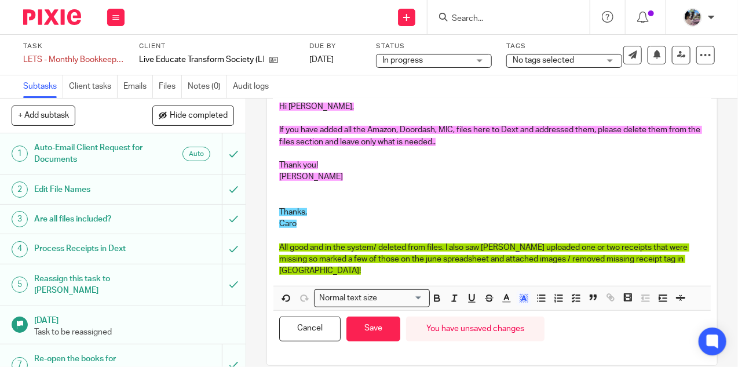
scroll to position [212, 0]
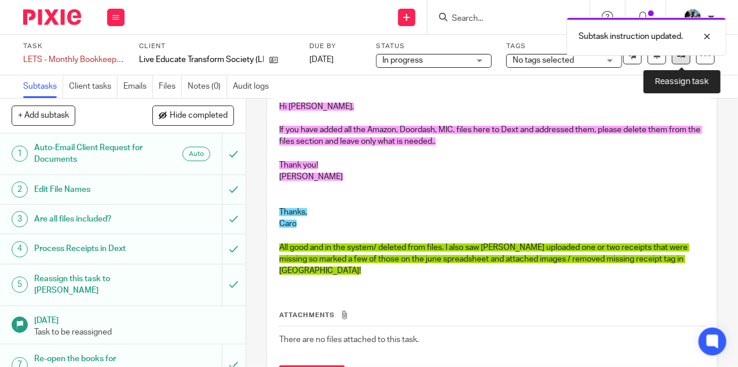
click at [687, 60] on link at bounding box center [681, 55] width 19 height 19
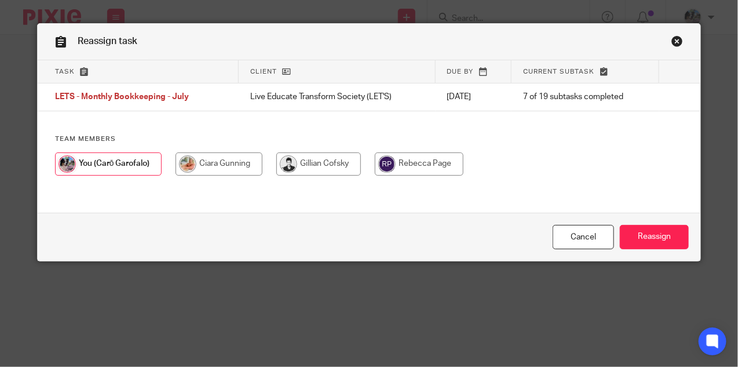
click at [230, 162] on input "radio" at bounding box center [218, 163] width 87 height 23
radio input "true"
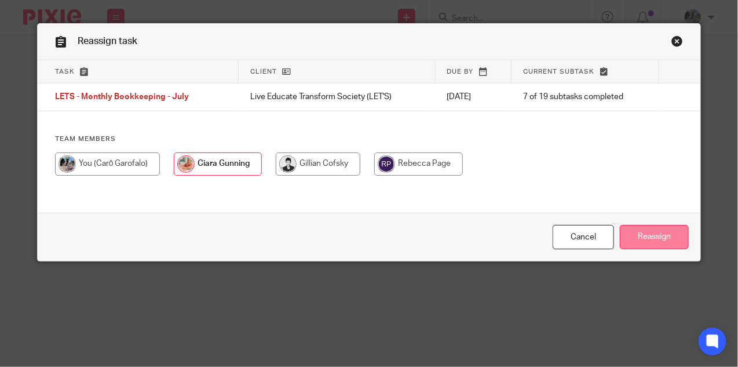
click at [645, 238] on input "Reassign" at bounding box center [654, 237] width 69 height 25
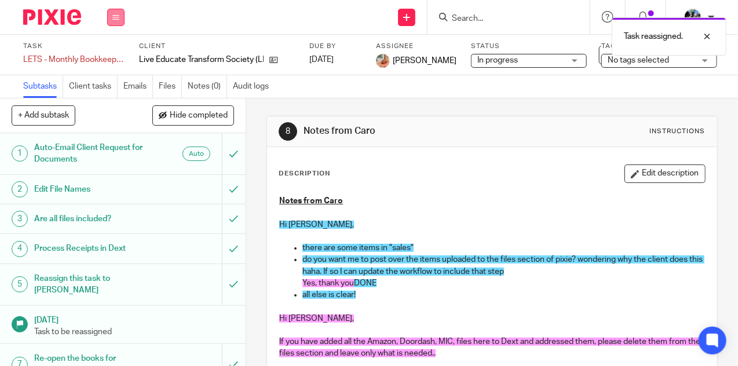
click at [118, 19] on icon at bounding box center [115, 17] width 7 height 7
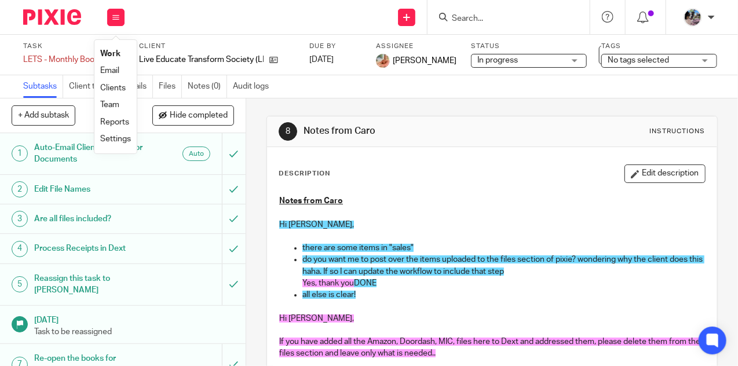
click at [112, 138] on link "Settings" at bounding box center [115, 139] width 31 height 8
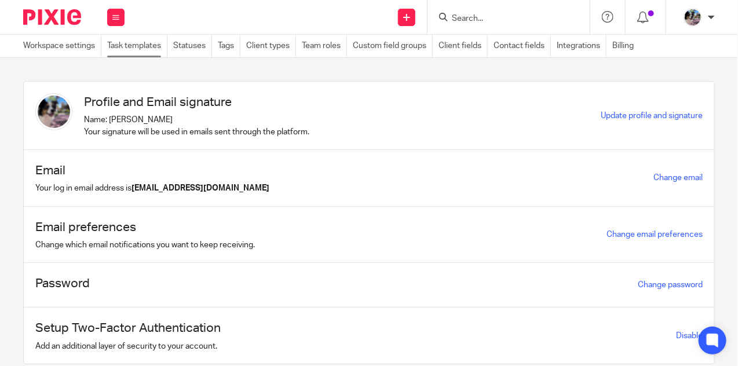
click at [124, 50] on link "Task templates" at bounding box center [137, 46] width 60 height 23
